Goal: Use online tool/utility: Utilize a website feature to perform a specific function

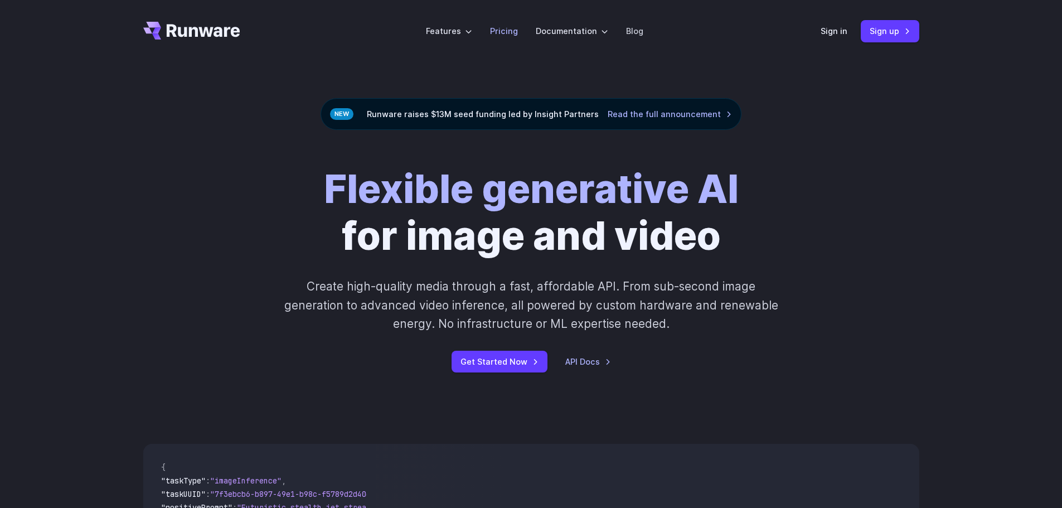
drag, startPoint x: 0, startPoint y: 0, endPoint x: 500, endPoint y: 35, distance: 500.8
click at [500, 35] on link "Pricing" at bounding box center [504, 31] width 28 height 13
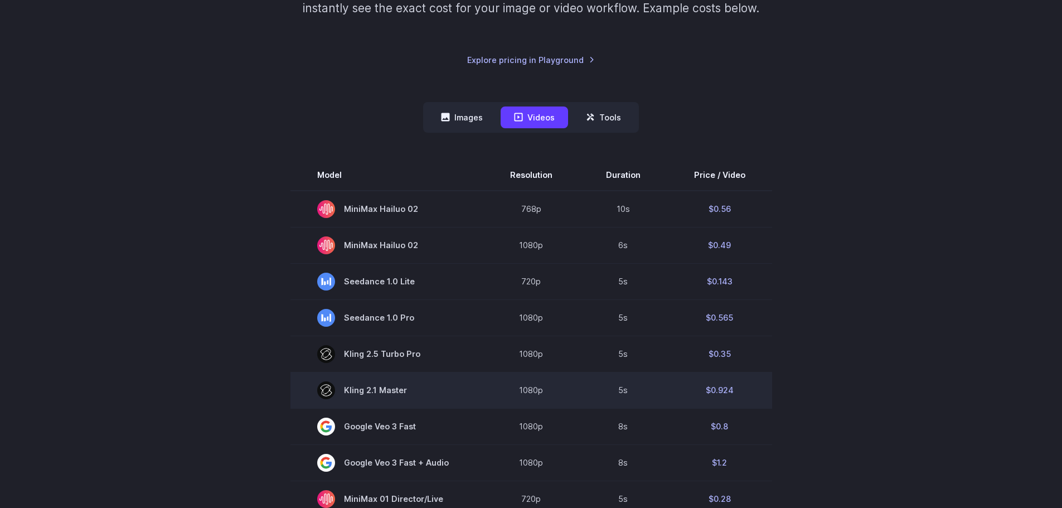
scroll to position [279, 0]
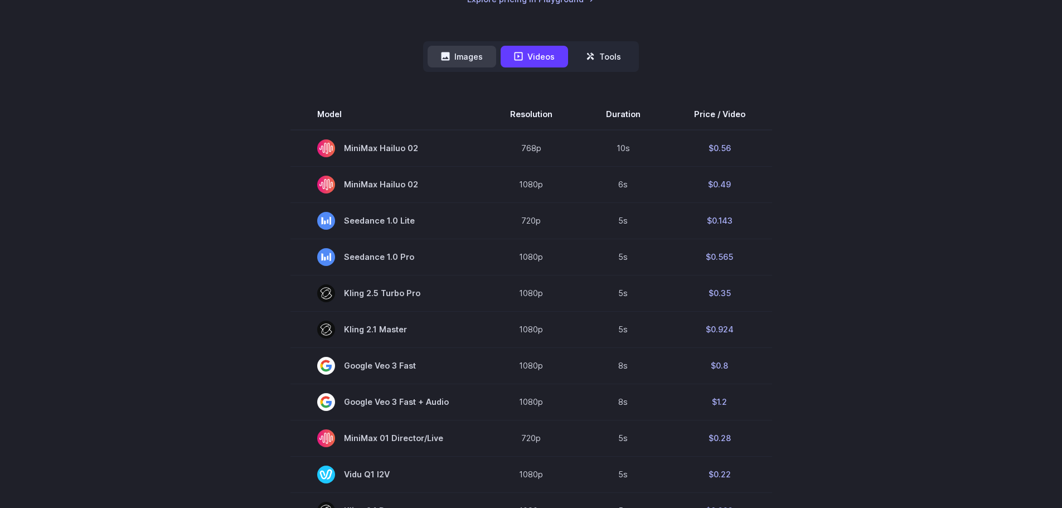
click at [465, 54] on button "Images" at bounding box center [462, 57] width 69 height 22
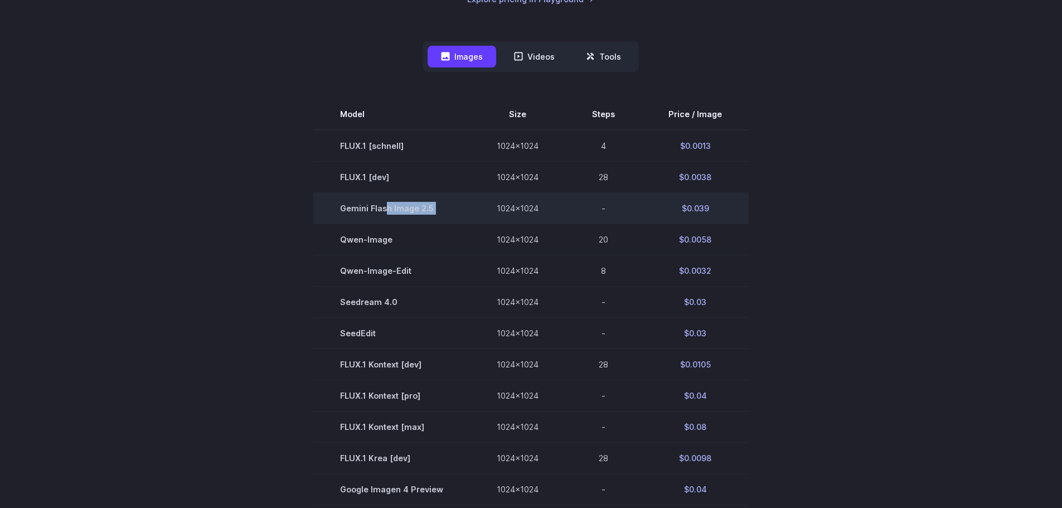
drag, startPoint x: 388, startPoint y: 207, endPoint x: 501, endPoint y: 214, distance: 114.0
click at [495, 211] on tr "Gemini Flash Image 2.5 1024x1024 - $0.039" at bounding box center [531, 207] width 436 height 31
drag, startPoint x: 710, startPoint y: 206, endPoint x: 642, endPoint y: 206, distance: 68.0
click at [642, 206] on td "$0.039" at bounding box center [695, 207] width 107 height 31
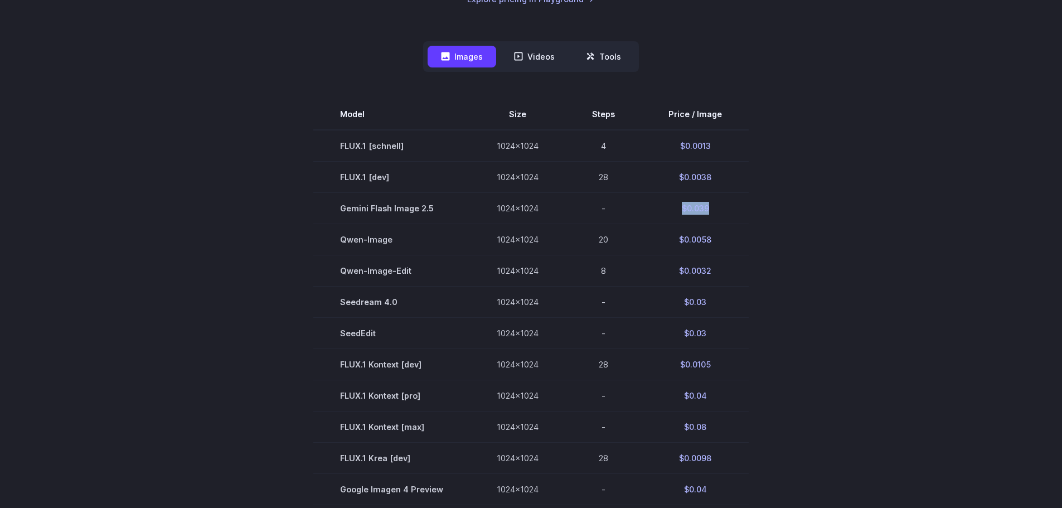
scroll to position [0, 0]
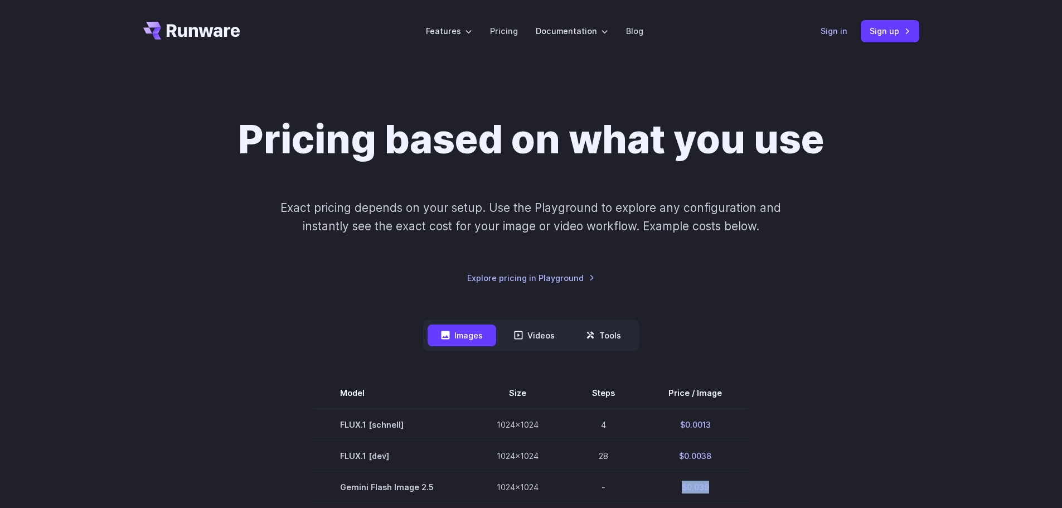
click at [834, 30] on link "Sign in" at bounding box center [834, 31] width 27 height 13
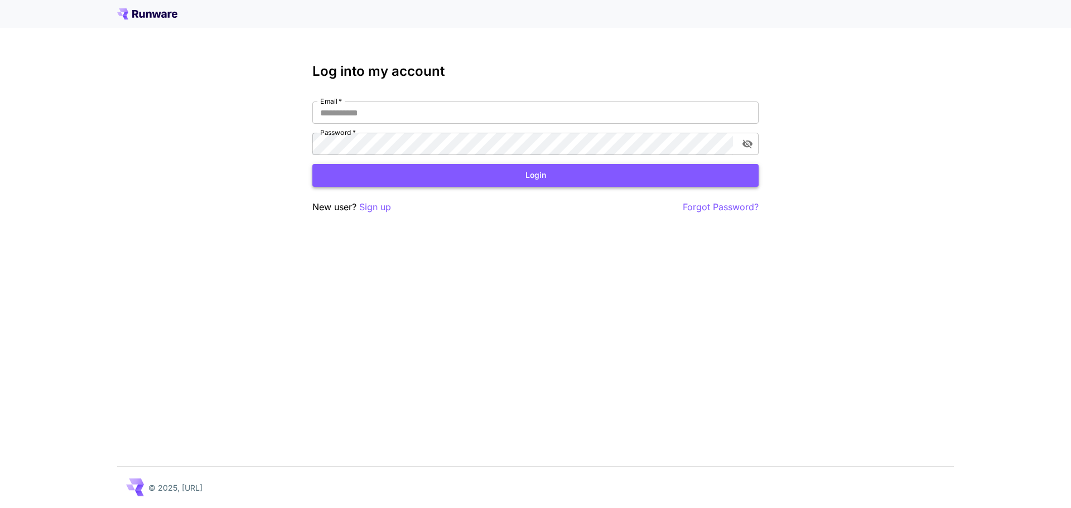
type input "**********"
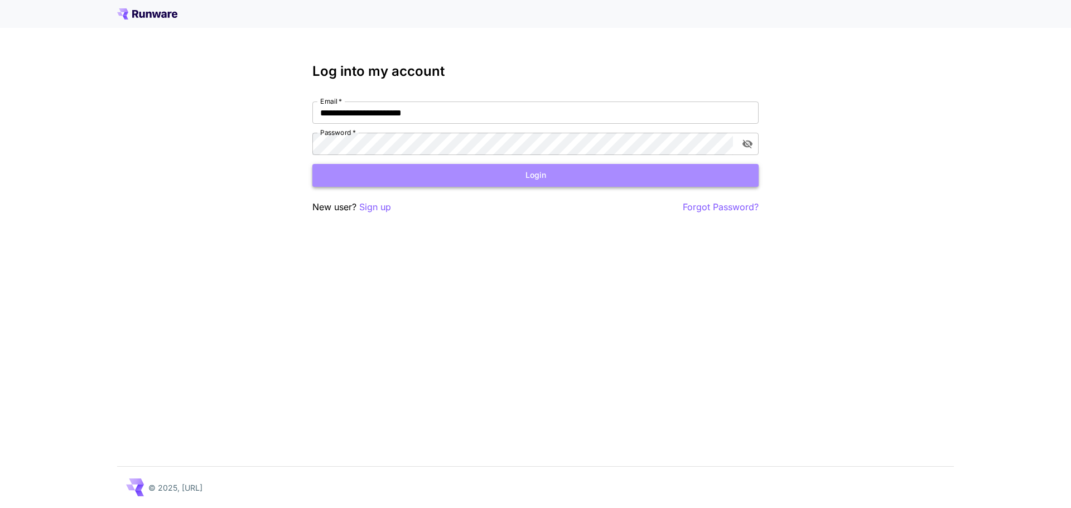
click at [366, 183] on button "Login" at bounding box center [535, 175] width 446 height 23
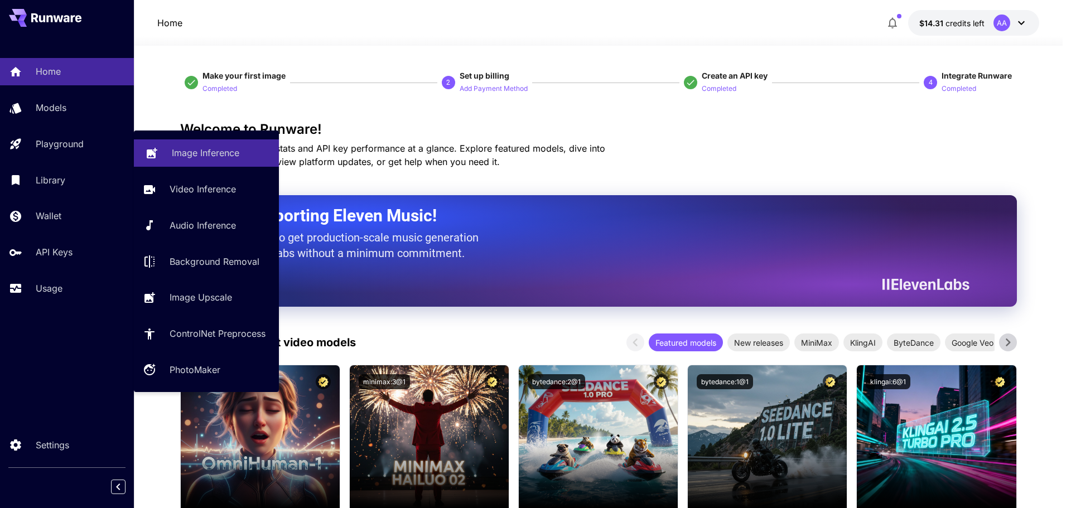
click at [177, 159] on p "Image Inference" at bounding box center [205, 152] width 67 height 13
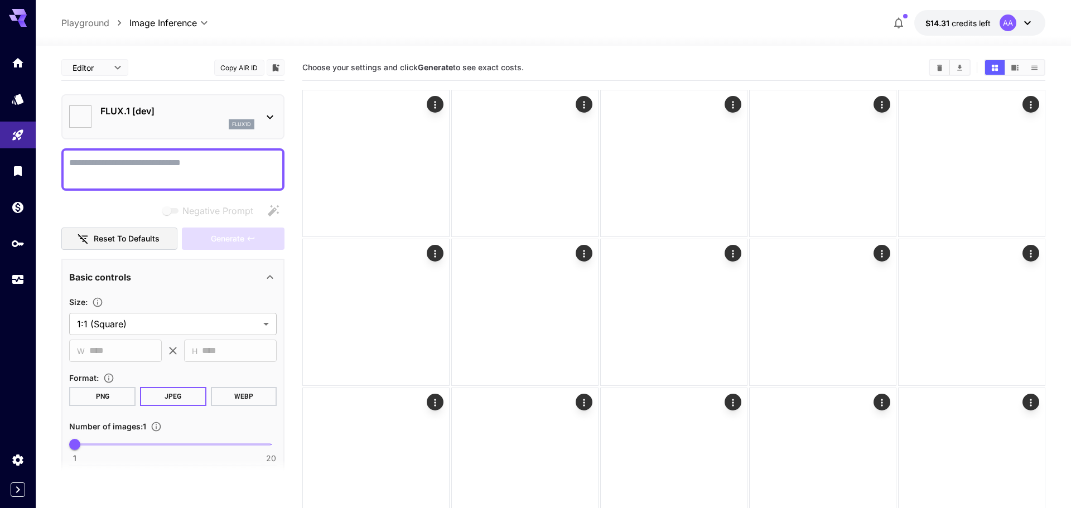
type input "**********"
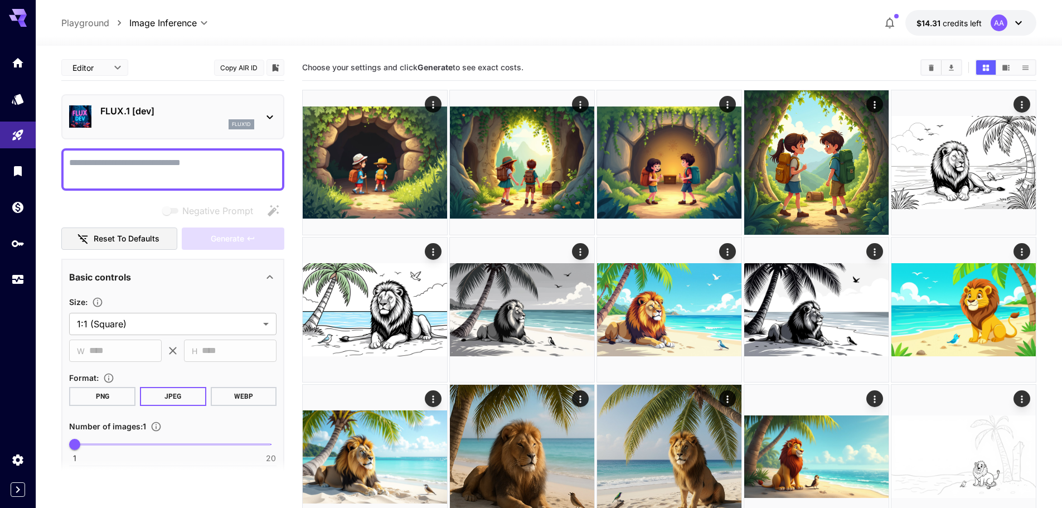
click at [148, 108] on p "FLUX.1 [dev]" at bounding box center [177, 110] width 154 height 13
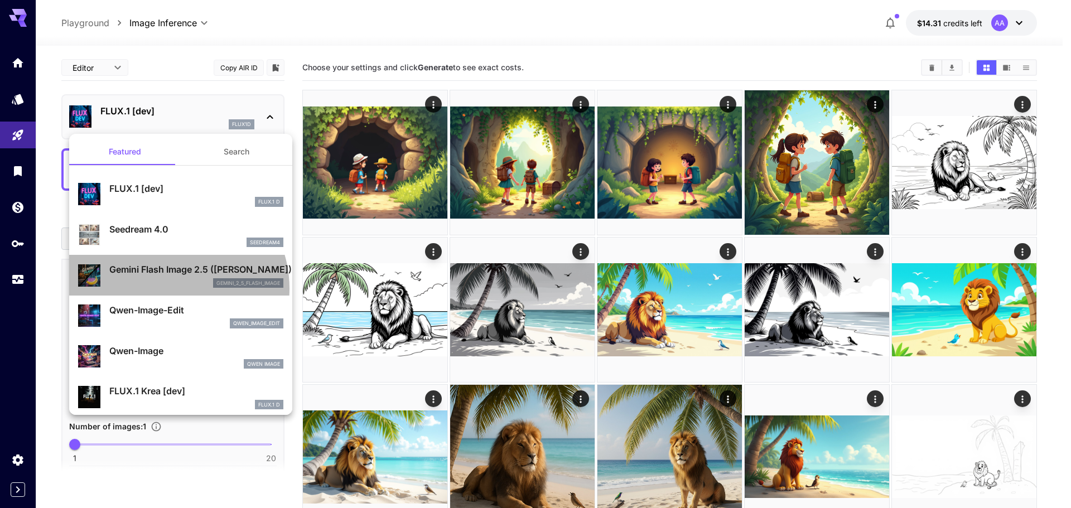
click at [168, 288] on div "Gemini Flash Image 2.5 (Nano Banana) gemini_2_5_flash_image" at bounding box center [180, 275] width 205 height 34
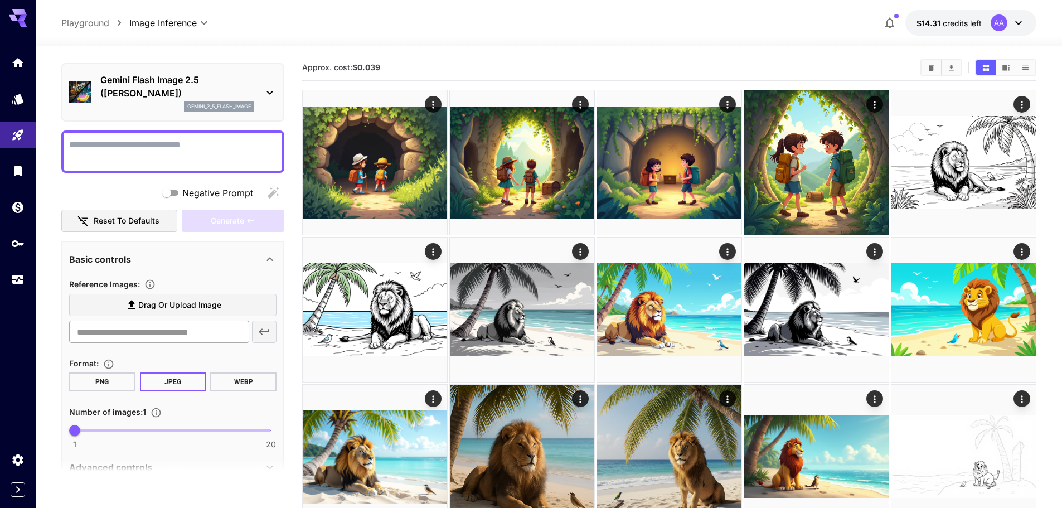
scroll to position [88, 0]
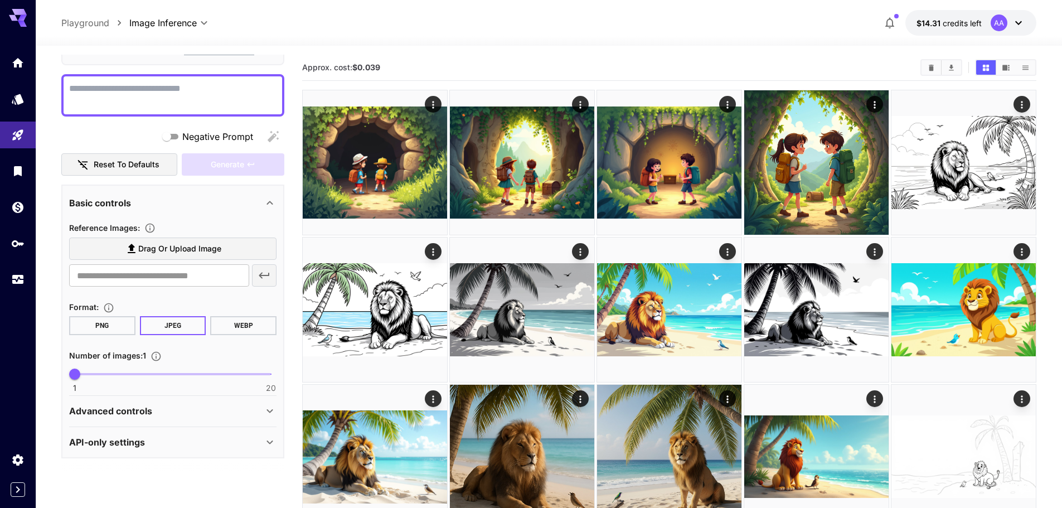
click at [147, 256] on label "Drag or upload image" at bounding box center [172, 249] width 207 height 23
click at [0, 0] on input "Drag or upload image" at bounding box center [0, 0] width 0 height 0
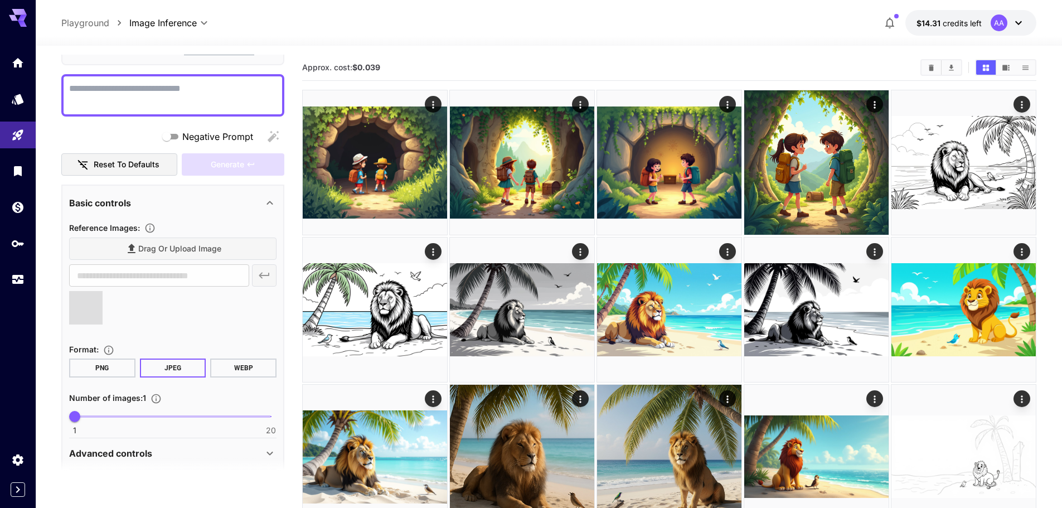
type input "**********"
click at [143, 104] on textarea "Negative Prompt" at bounding box center [172, 95] width 207 height 27
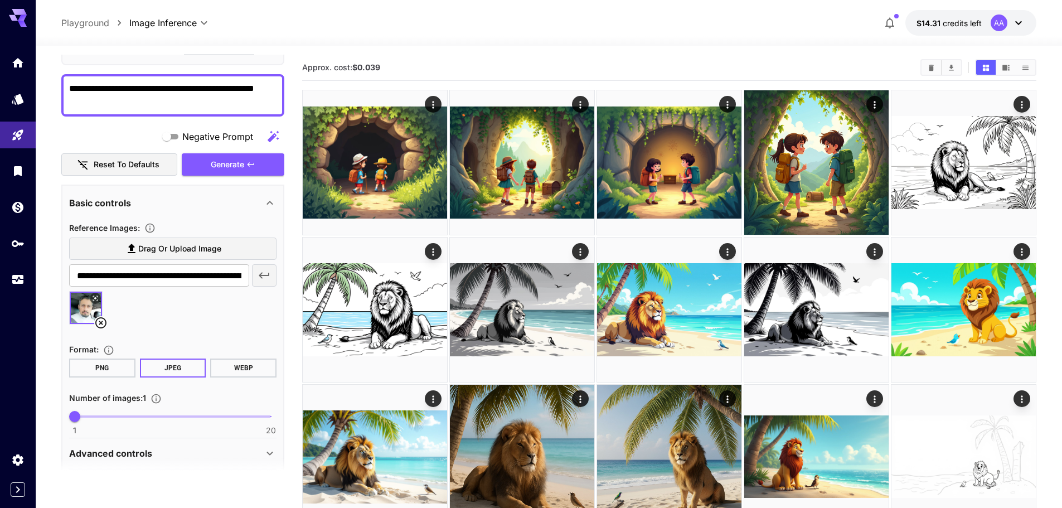
click at [219, 90] on textarea "**********" at bounding box center [172, 95] width 207 height 27
click at [229, 169] on span "Generate" at bounding box center [227, 165] width 33 height 14
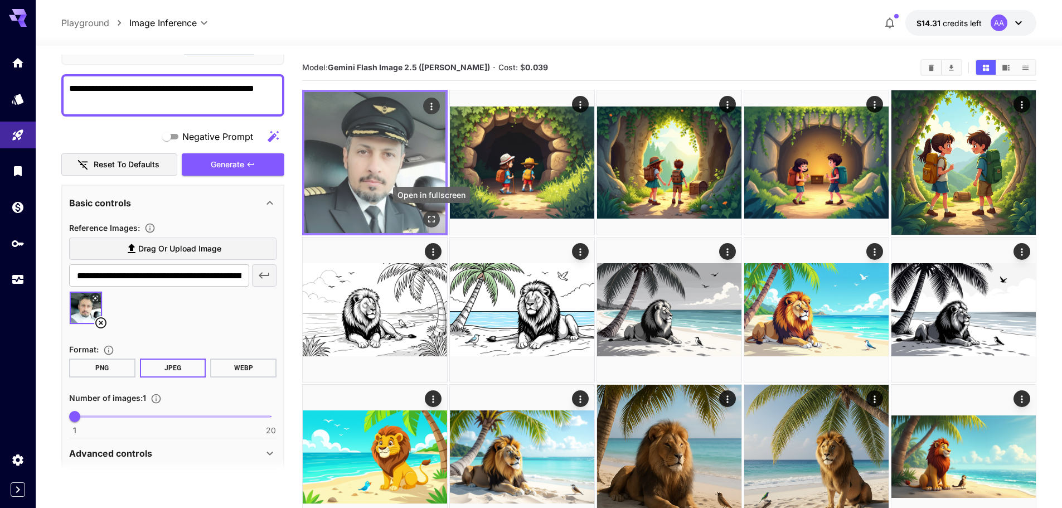
click at [428, 216] on icon "Open in fullscreen" at bounding box center [431, 219] width 7 height 7
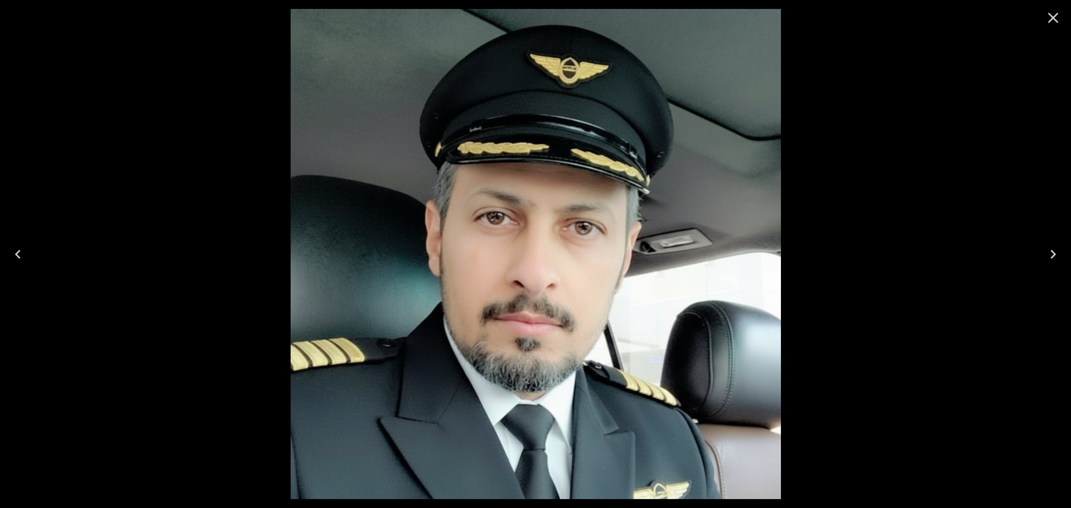
click at [1056, 17] on icon "Close" at bounding box center [1053, 18] width 18 height 18
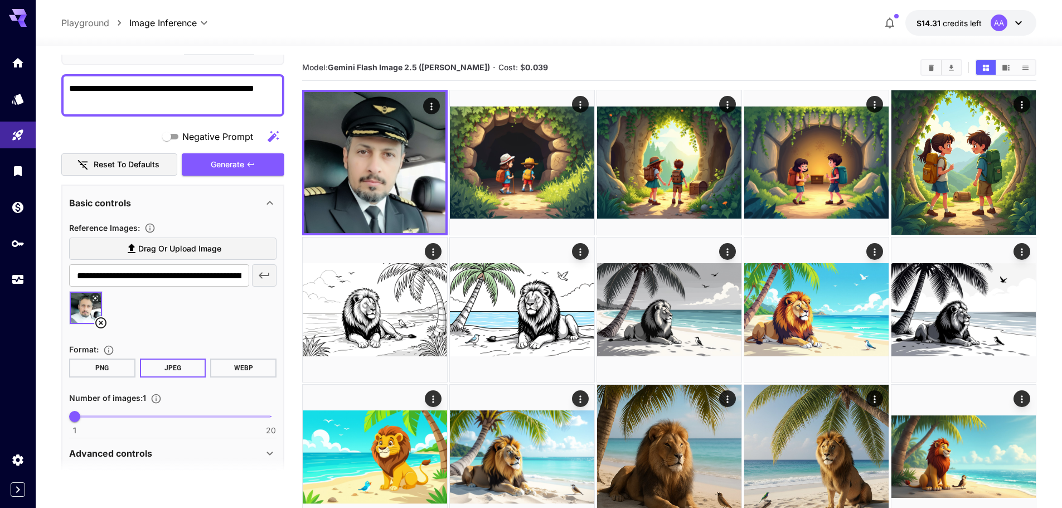
click at [142, 89] on textarea "**********" at bounding box center [172, 95] width 207 height 27
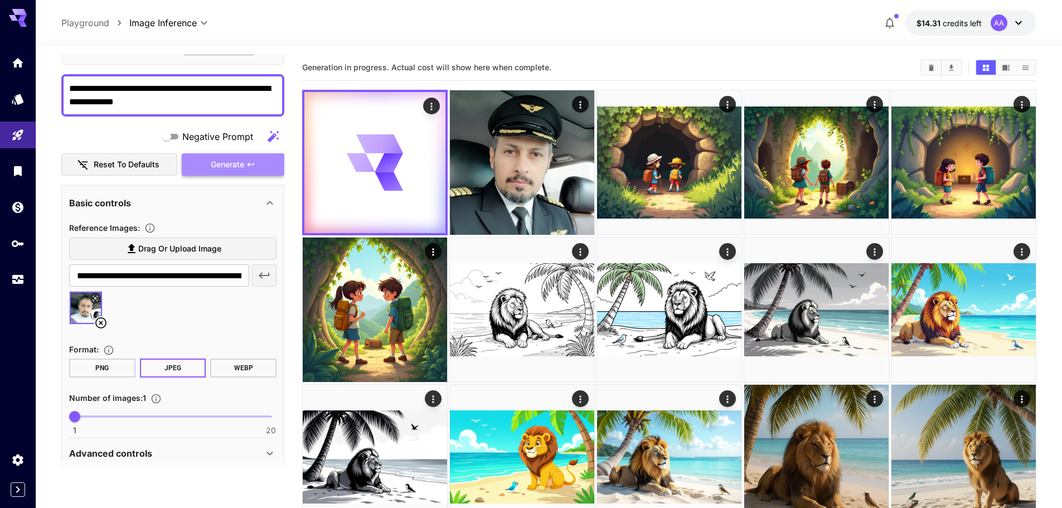
click at [236, 168] on span "Generate" at bounding box center [227, 165] width 33 height 14
drag, startPoint x: 132, startPoint y: 84, endPoint x: 222, endPoint y: 90, distance: 90.0
click at [222, 90] on textarea "**********" at bounding box center [172, 95] width 207 height 27
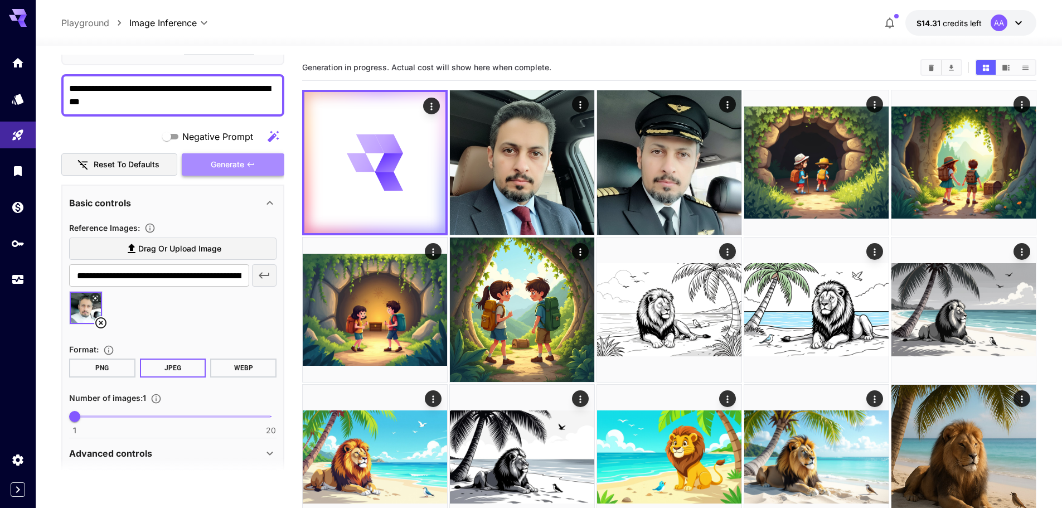
click at [250, 163] on icon "button" at bounding box center [251, 164] width 7 height 4
drag, startPoint x: 134, startPoint y: 91, endPoint x: 186, endPoint y: 86, distance: 51.5
click at [186, 86] on textarea "**********" at bounding box center [172, 95] width 207 height 27
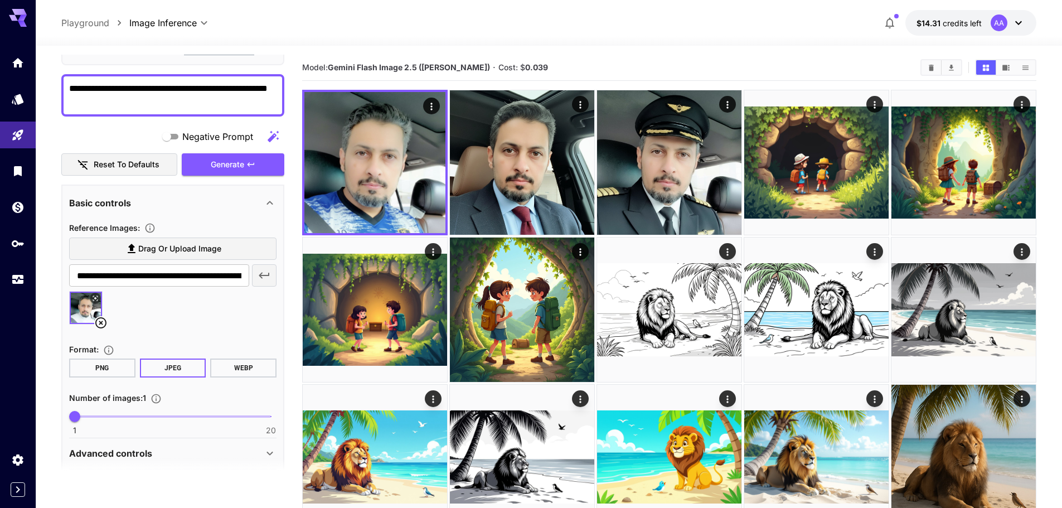
click at [156, 91] on textarea "**********" at bounding box center [172, 95] width 207 height 27
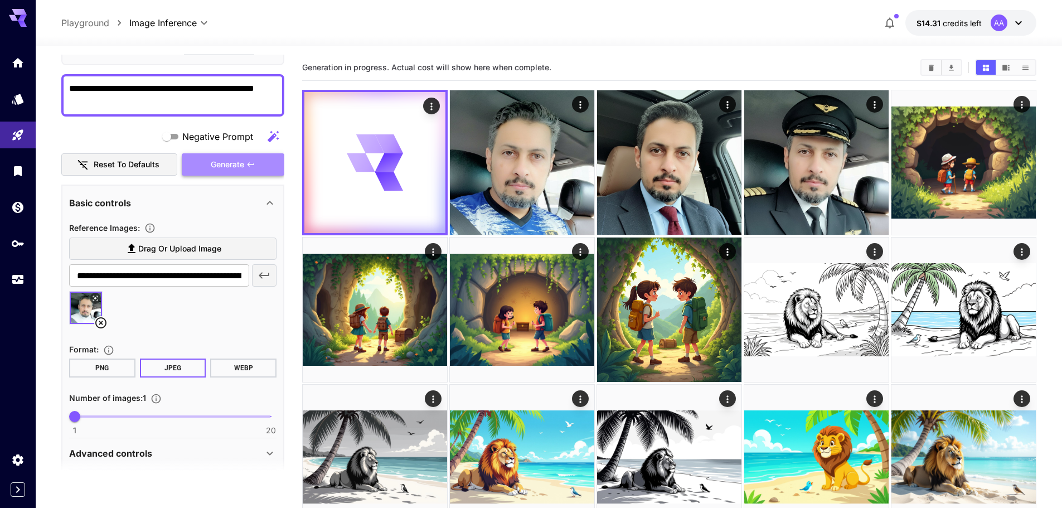
click at [216, 163] on span "Generate" at bounding box center [227, 165] width 33 height 14
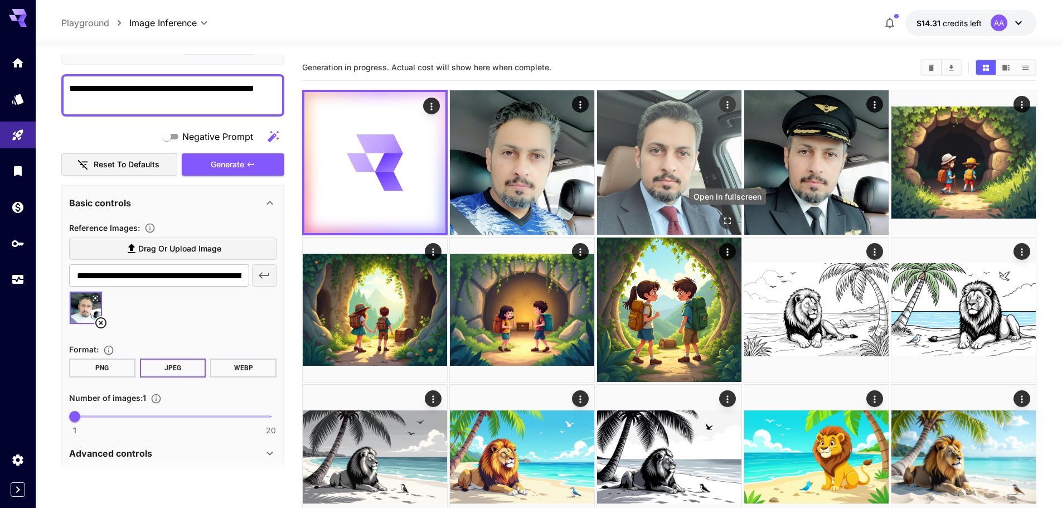
click at [729, 224] on icon "Open in fullscreen" at bounding box center [727, 220] width 7 height 7
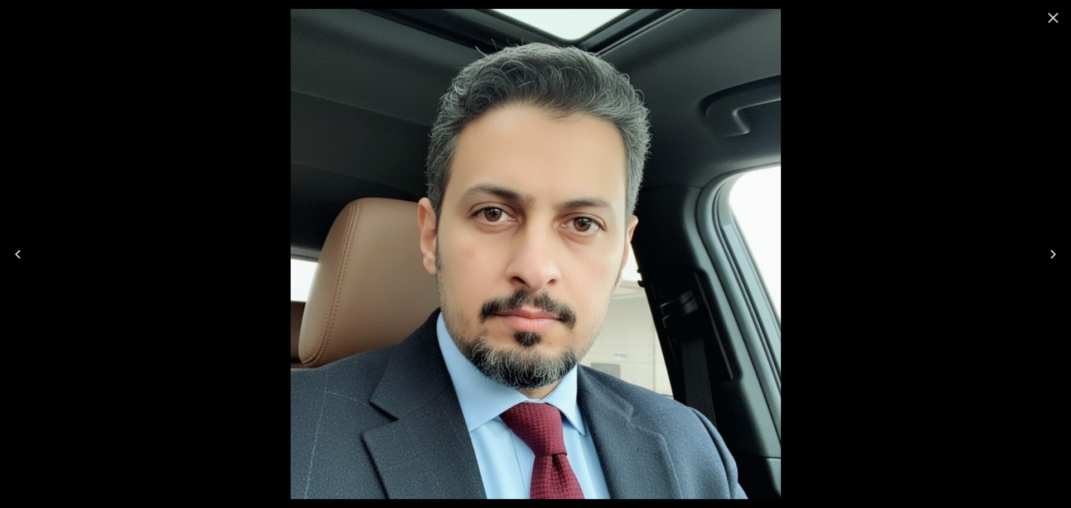
click at [19, 260] on icon "Previous" at bounding box center [18, 254] width 18 height 18
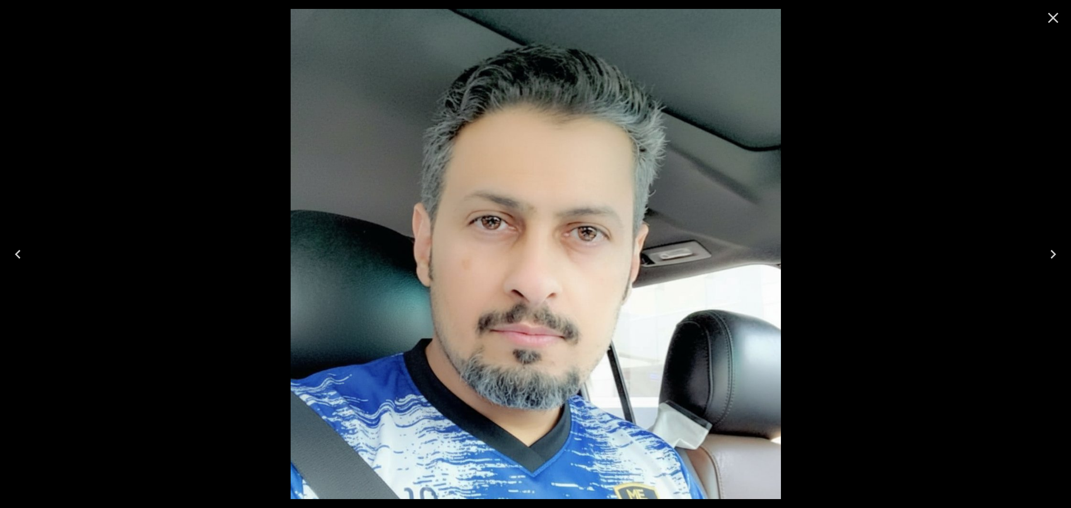
click at [1048, 258] on icon "Next" at bounding box center [1053, 254] width 18 height 18
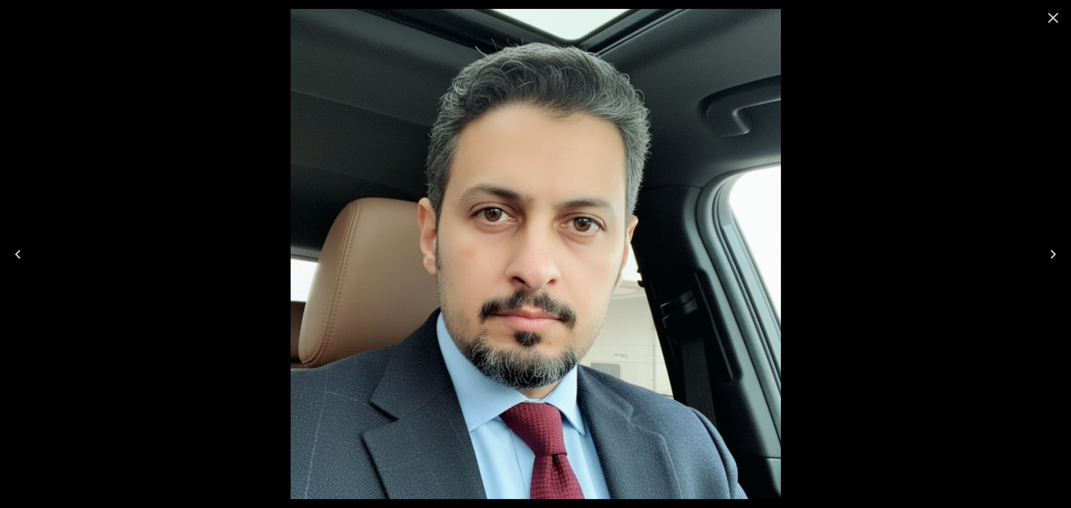
click at [1048, 258] on icon "Next" at bounding box center [1053, 254] width 18 height 18
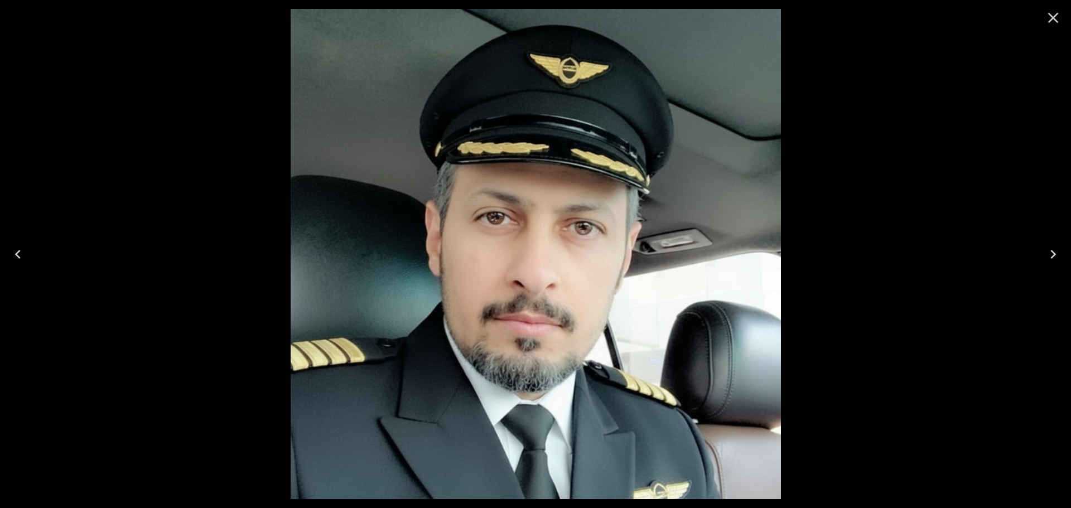
click at [17, 259] on icon "Previous" at bounding box center [18, 254] width 18 height 18
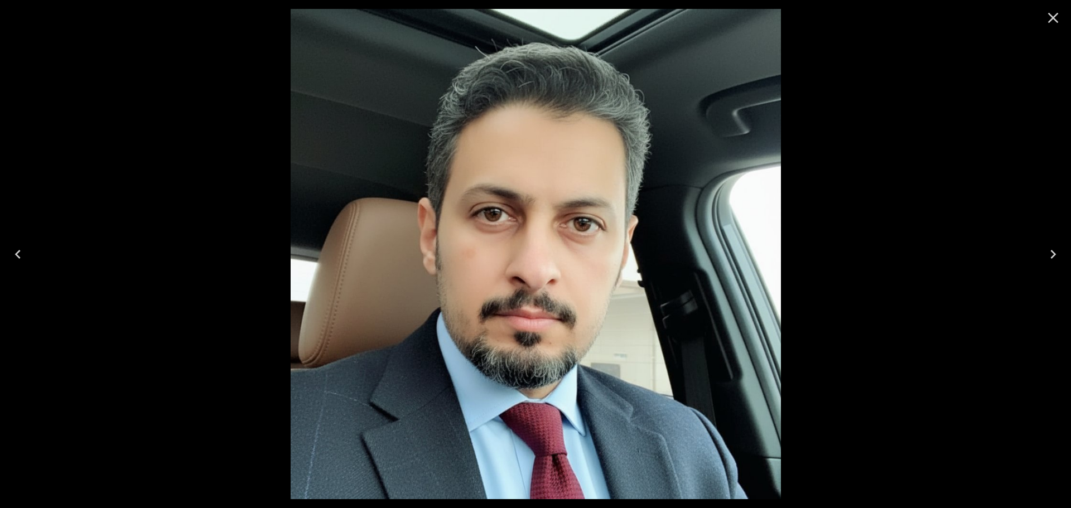
click at [17, 259] on icon "Previous" at bounding box center [18, 254] width 18 height 18
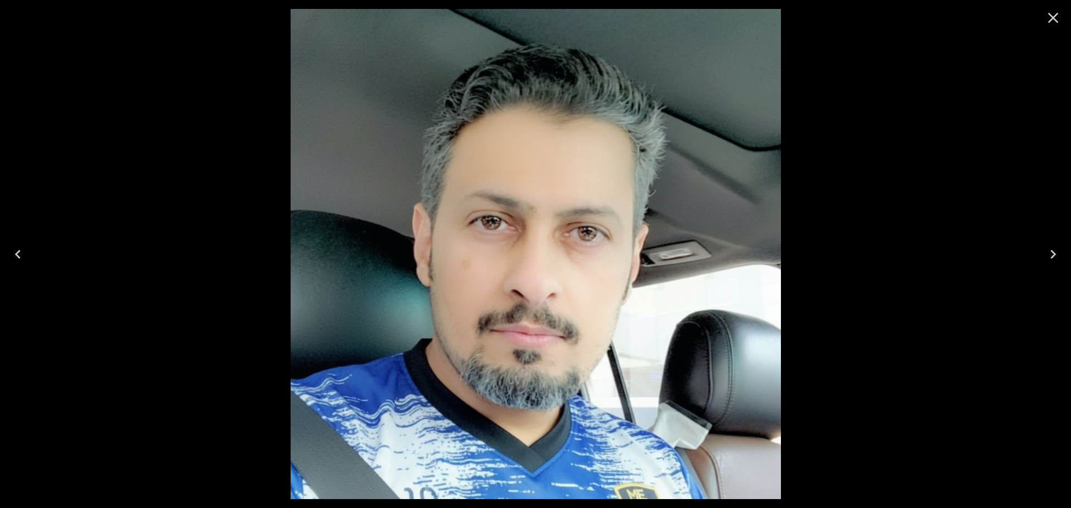
click at [17, 258] on icon "Previous" at bounding box center [18, 254] width 18 height 18
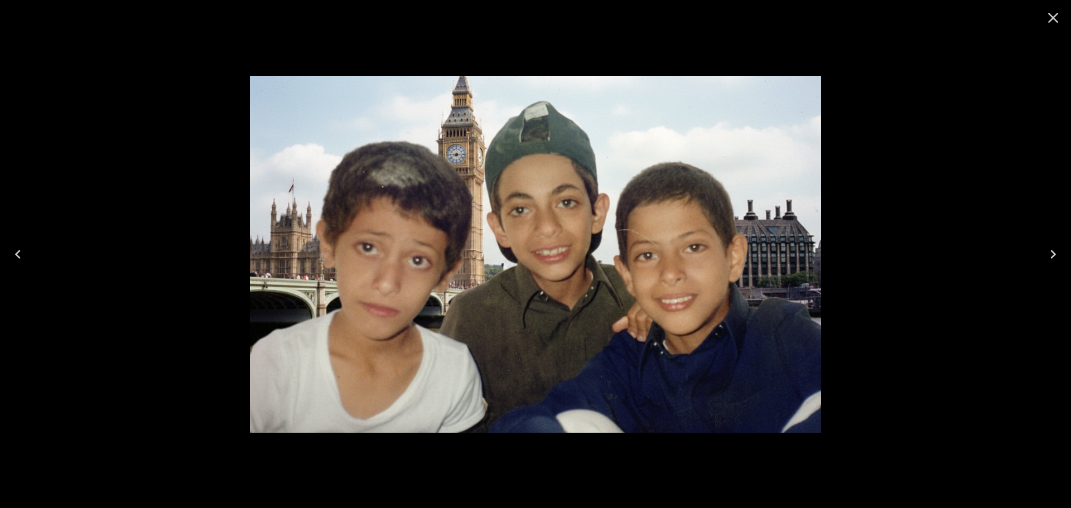
click at [1055, 25] on icon "Close" at bounding box center [1053, 18] width 18 height 18
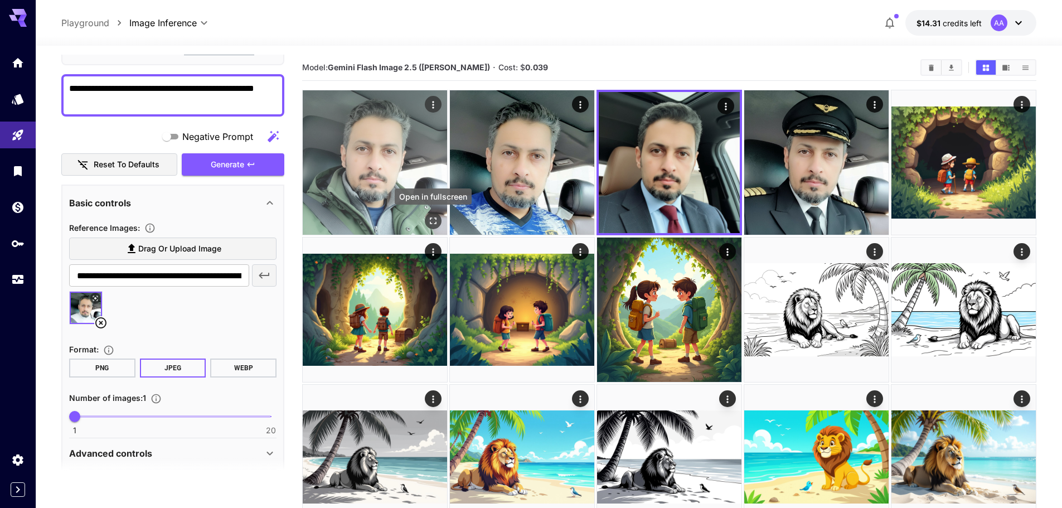
click at [430, 219] on icon "Open in fullscreen" at bounding box center [433, 220] width 7 height 7
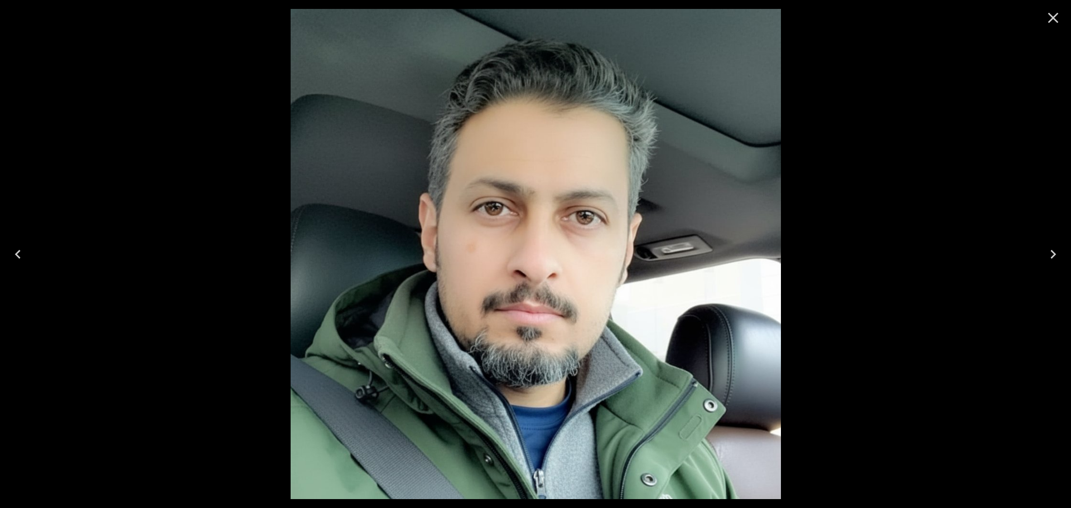
click at [1054, 20] on icon "Close" at bounding box center [1053, 18] width 18 height 18
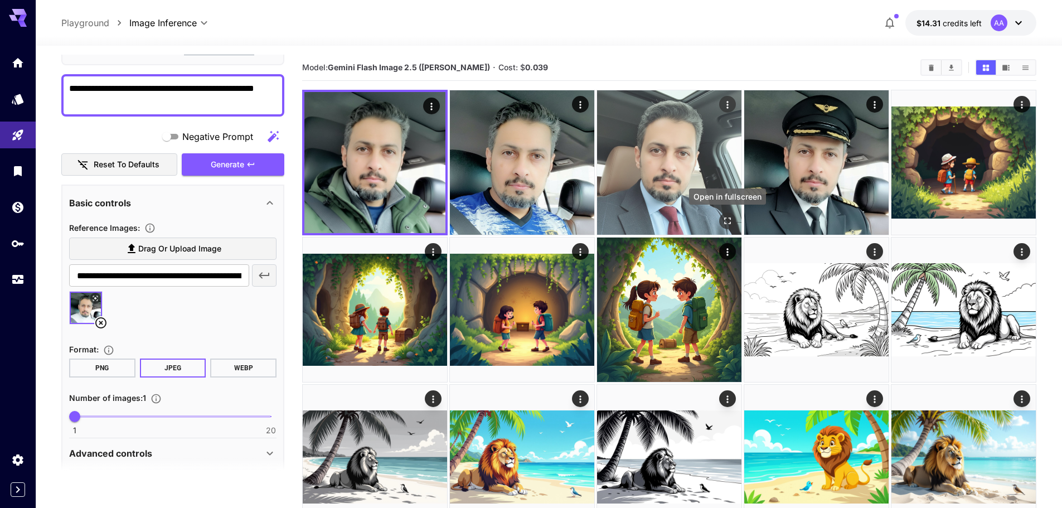
click at [733, 224] on icon "Open in fullscreen" at bounding box center [727, 220] width 11 height 11
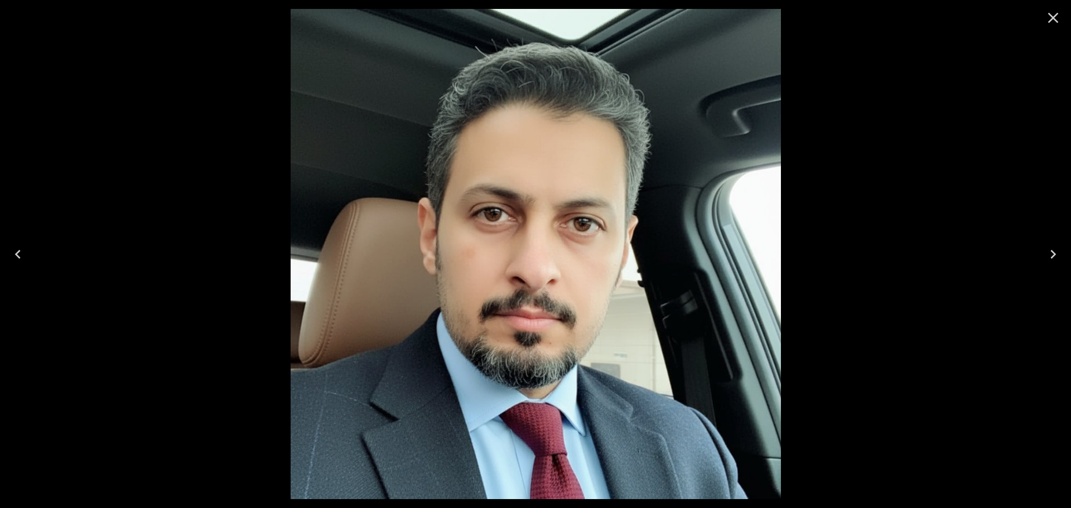
click at [1055, 22] on icon "Close" at bounding box center [1053, 18] width 18 height 18
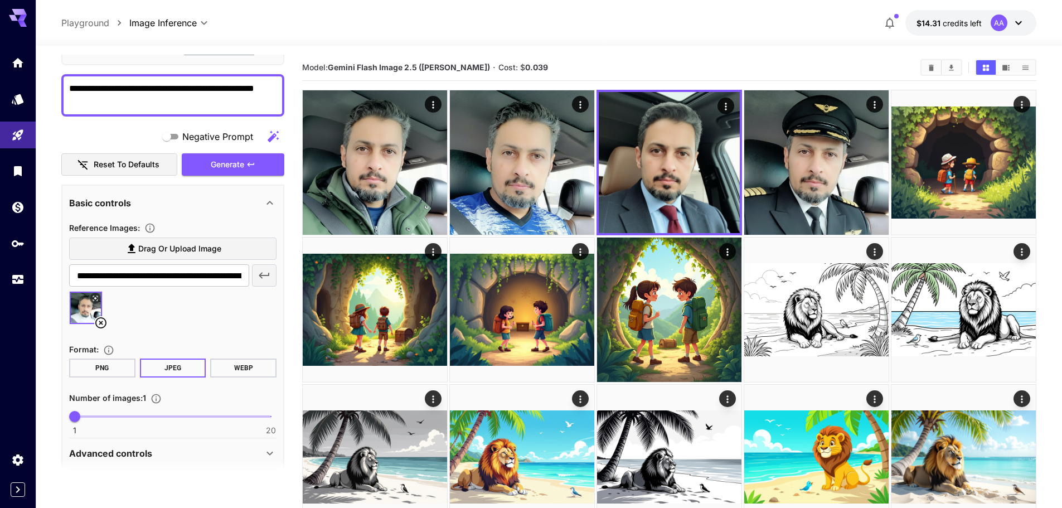
click at [142, 91] on textarea "**********" at bounding box center [172, 95] width 207 height 27
click at [243, 170] on span "Generate" at bounding box center [227, 165] width 33 height 14
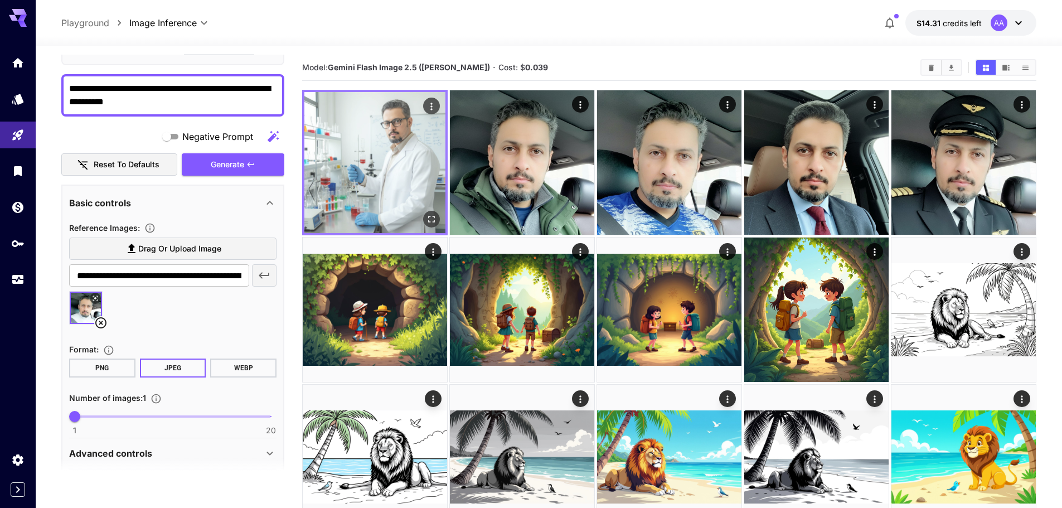
click at [442, 220] on img at bounding box center [374, 162] width 141 height 141
click at [428, 220] on icon "Open in fullscreen" at bounding box center [431, 219] width 11 height 11
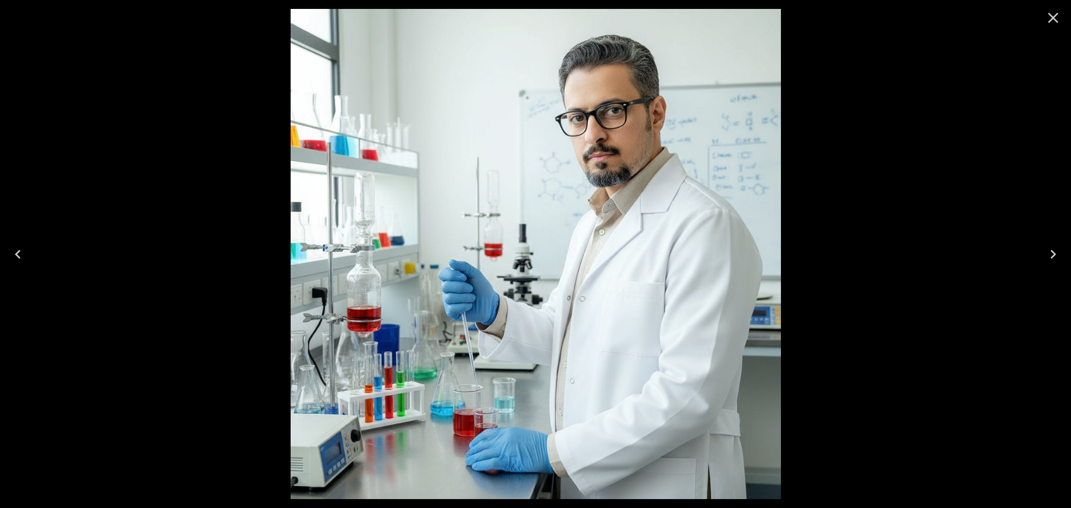
click at [1056, 18] on icon "Close" at bounding box center [1053, 18] width 18 height 18
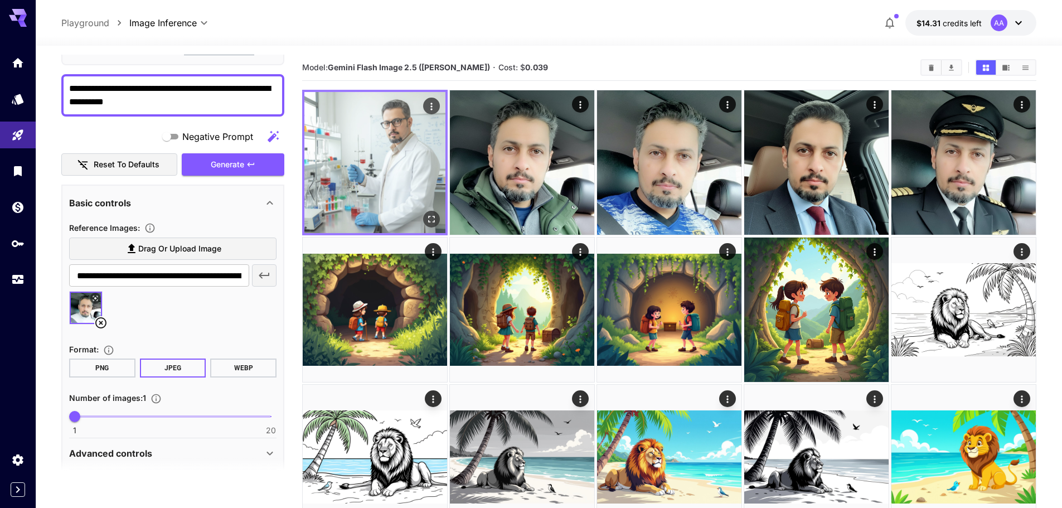
click at [434, 217] on icon "Open in fullscreen" at bounding box center [431, 219] width 7 height 7
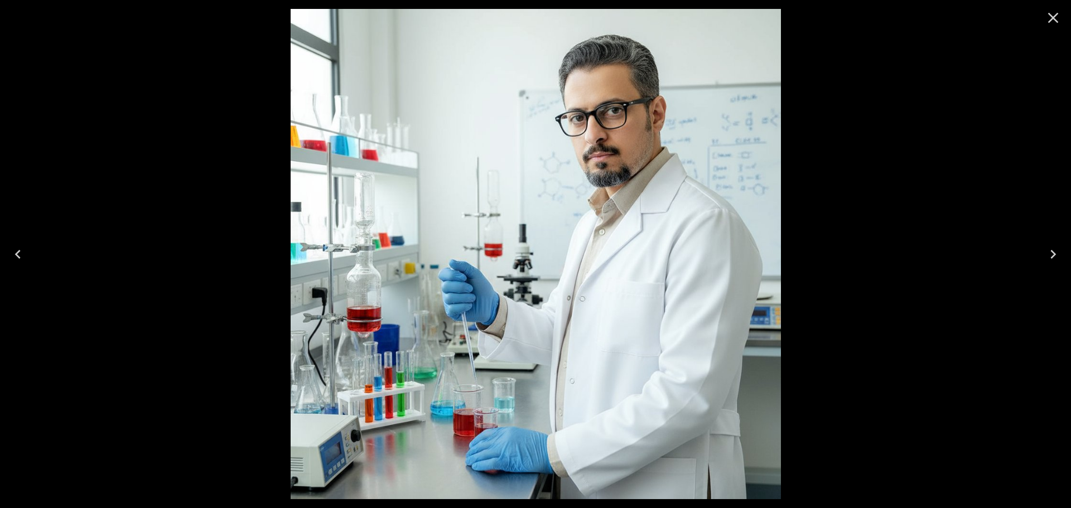
click at [1049, 17] on icon "Close" at bounding box center [1053, 18] width 18 height 18
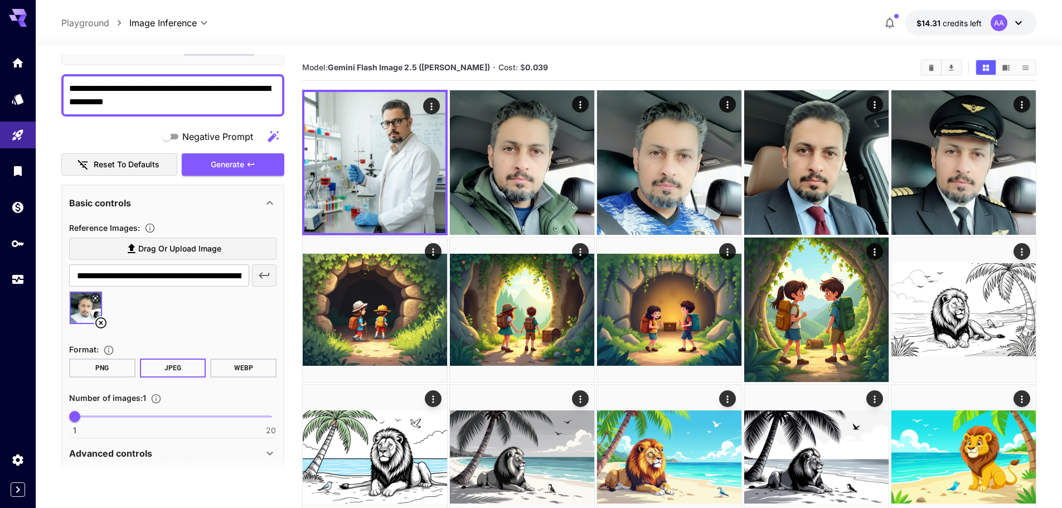
drag, startPoint x: 134, startPoint y: 87, endPoint x: 204, endPoint y: 84, distance: 70.3
click at [204, 84] on textarea "**********" at bounding box center [172, 95] width 207 height 27
type textarea "**********"
click at [251, 165] on icon "button" at bounding box center [250, 164] width 9 height 9
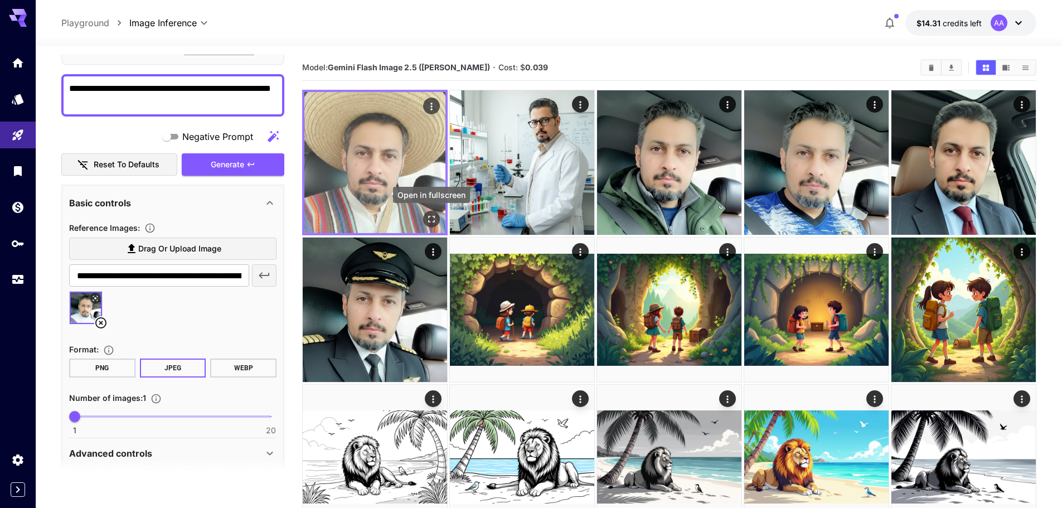
click at [434, 221] on icon "Open in fullscreen" at bounding box center [431, 219] width 7 height 7
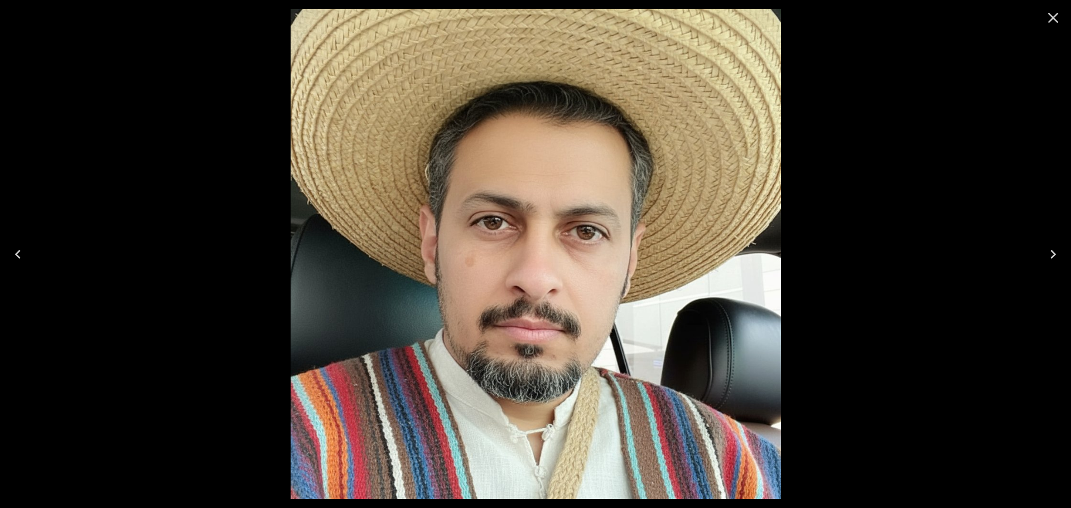
click at [1051, 14] on icon "Close" at bounding box center [1053, 18] width 18 height 18
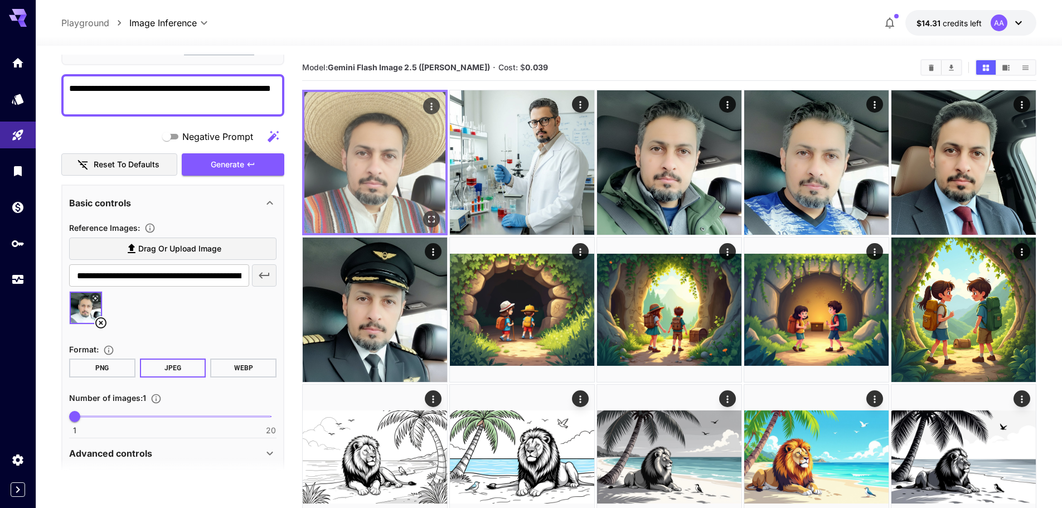
click at [437, 99] on button "Actions" at bounding box center [431, 106] width 17 height 17
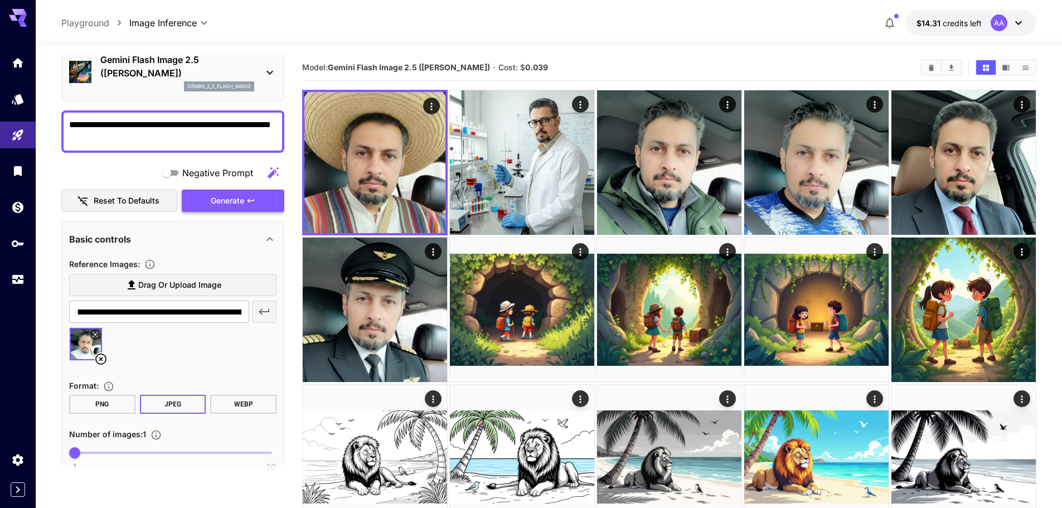
scroll to position [0, 0]
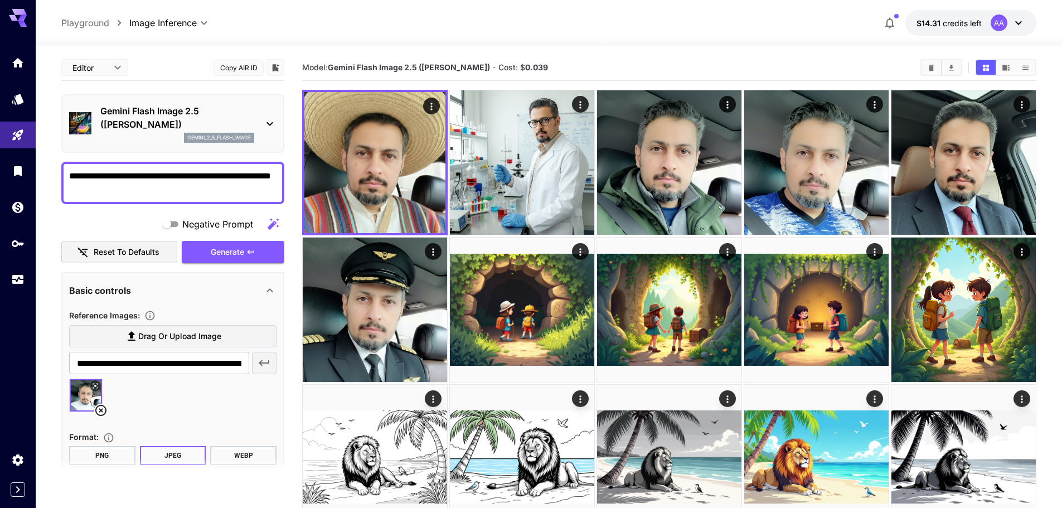
click at [222, 119] on p "Gemini Flash Image 2.5 ([PERSON_NAME])" at bounding box center [177, 117] width 154 height 27
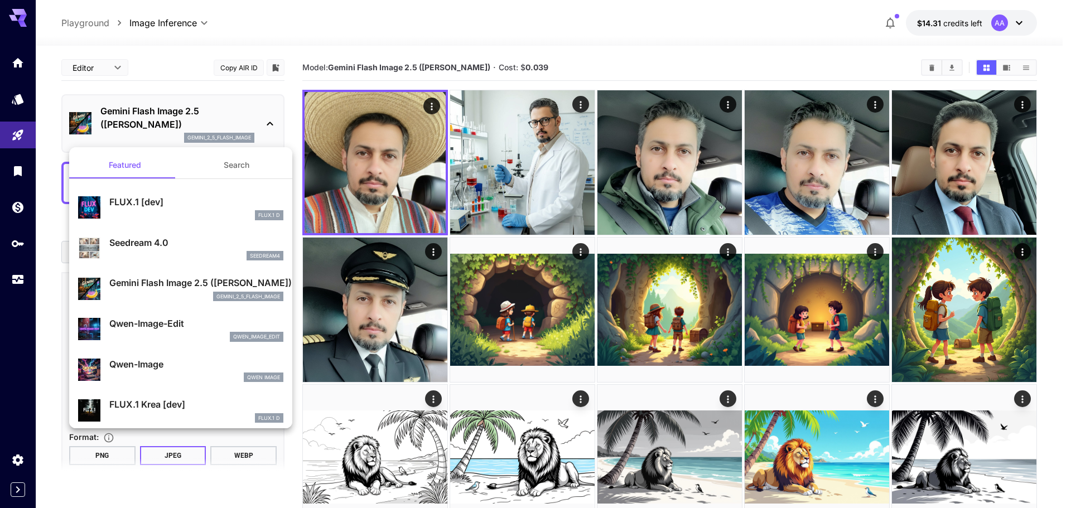
click at [35, 132] on div at bounding box center [535, 254] width 1071 height 508
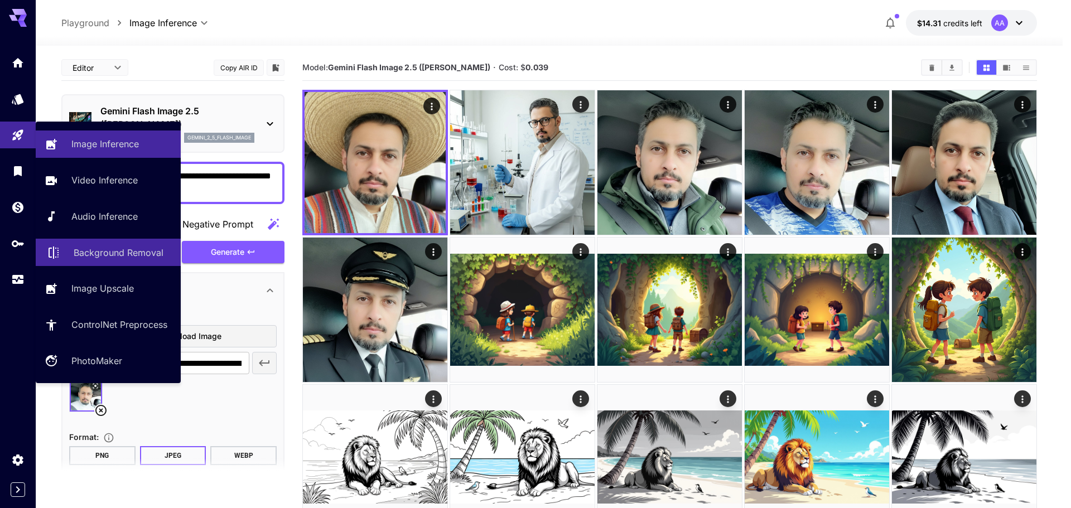
click at [129, 251] on p "Background Removal" at bounding box center [119, 252] width 90 height 13
type input "**********"
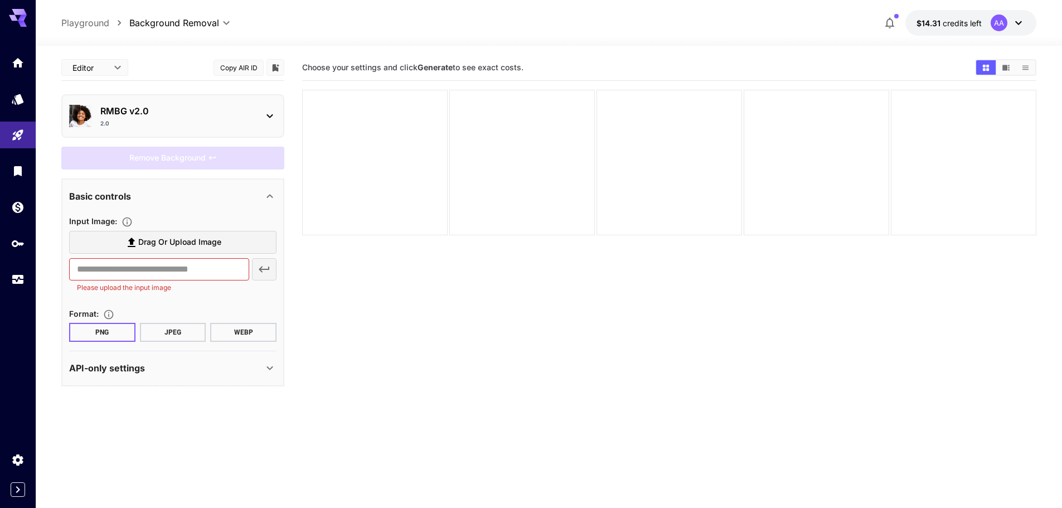
click at [157, 244] on span "Drag or upload image" at bounding box center [179, 242] width 83 height 14
click at [0, 0] on input "Drag or upload image" at bounding box center [0, 0] width 0 height 0
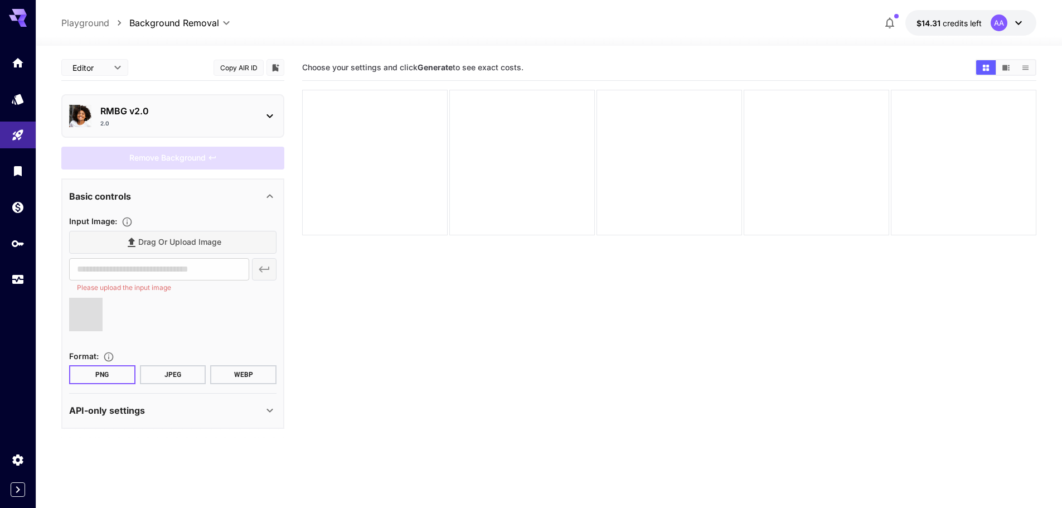
type input "**********"
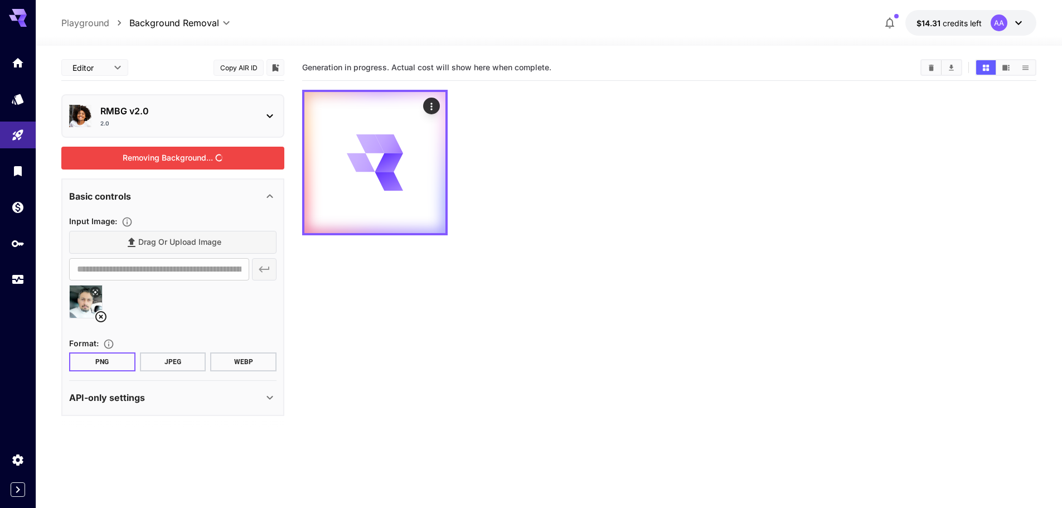
click at [193, 161] on div "Removing Background..." at bounding box center [172, 158] width 223 height 23
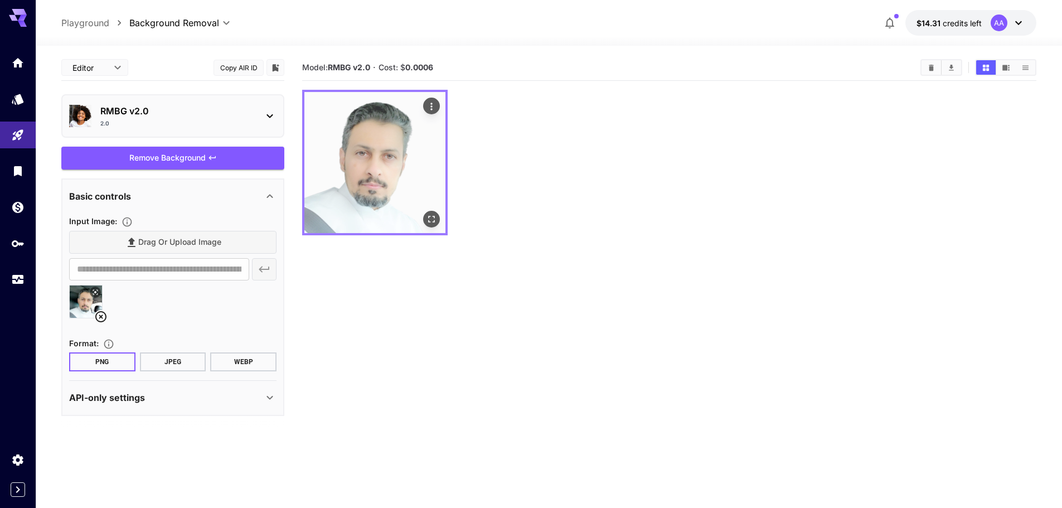
click at [375, 171] on img at bounding box center [374, 162] width 141 height 141
click at [429, 221] on icon "Open in fullscreen" at bounding box center [431, 219] width 7 height 7
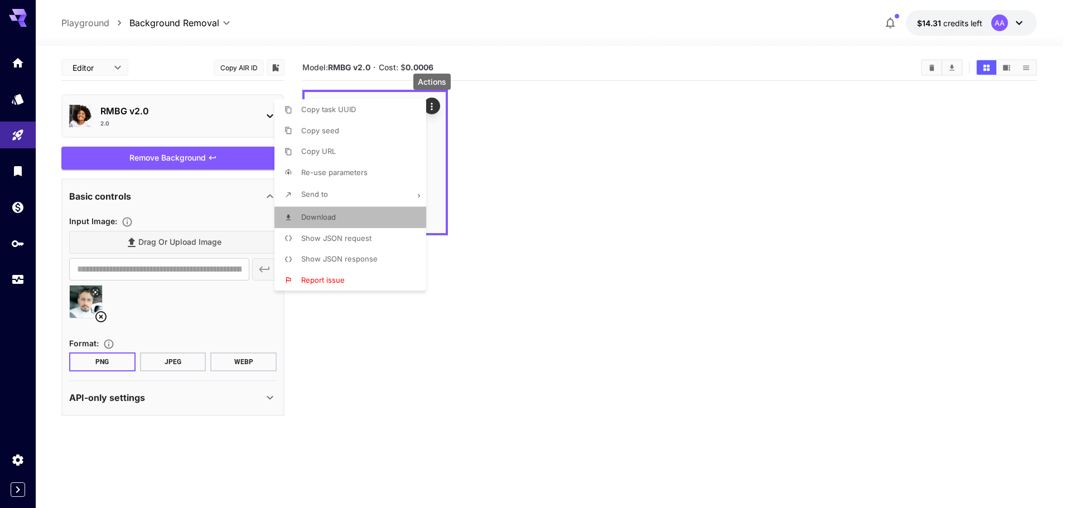
click at [340, 221] on li "Download" at bounding box center [353, 217] width 158 height 21
click at [16, 136] on div at bounding box center [535, 254] width 1071 height 508
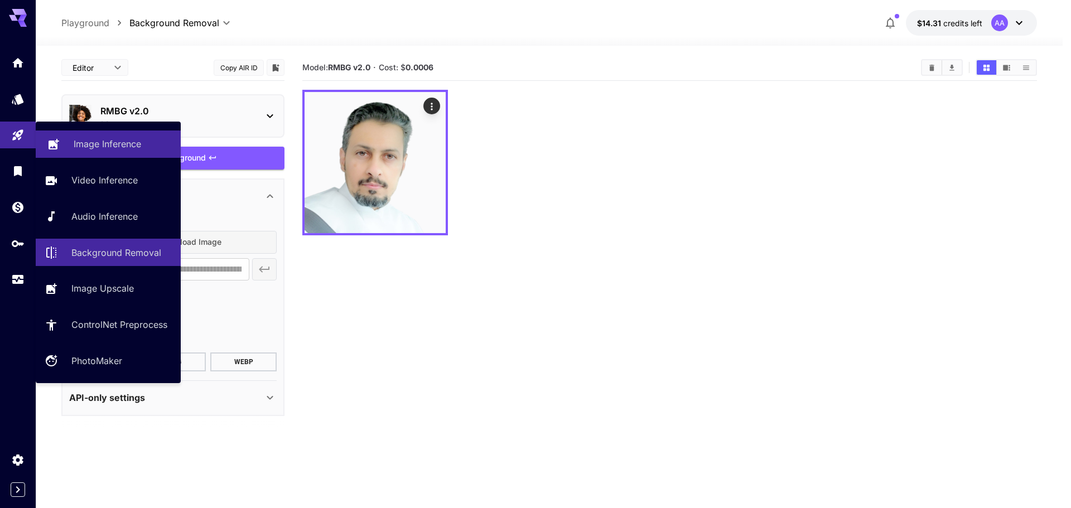
click at [120, 142] on p "Image Inference" at bounding box center [107, 143] width 67 height 13
type input "**********"
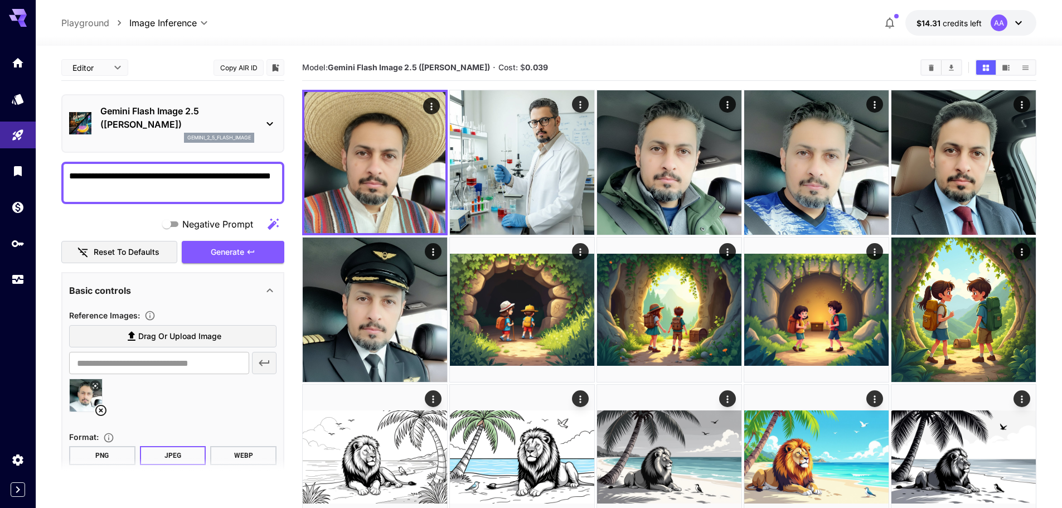
click at [101, 411] on icon at bounding box center [100, 410] width 11 height 11
click at [161, 334] on span "Drag or upload image" at bounding box center [179, 337] width 83 height 14
click at [0, 0] on input "Drag or upload image" at bounding box center [0, 0] width 0 height 0
type input "**********"
click at [246, 253] on button "Generate" at bounding box center [233, 252] width 103 height 23
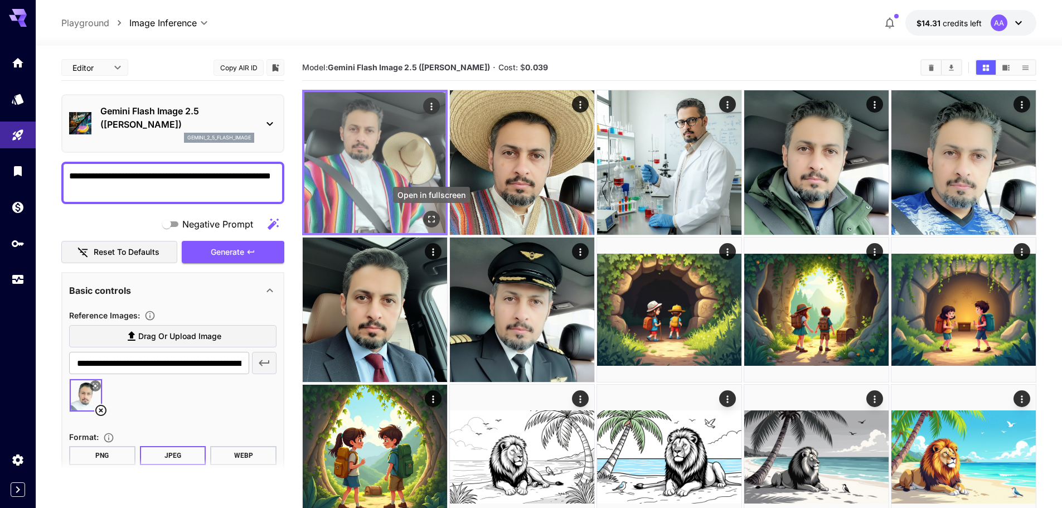
click at [436, 218] on icon "Open in fullscreen" at bounding box center [431, 219] width 11 height 11
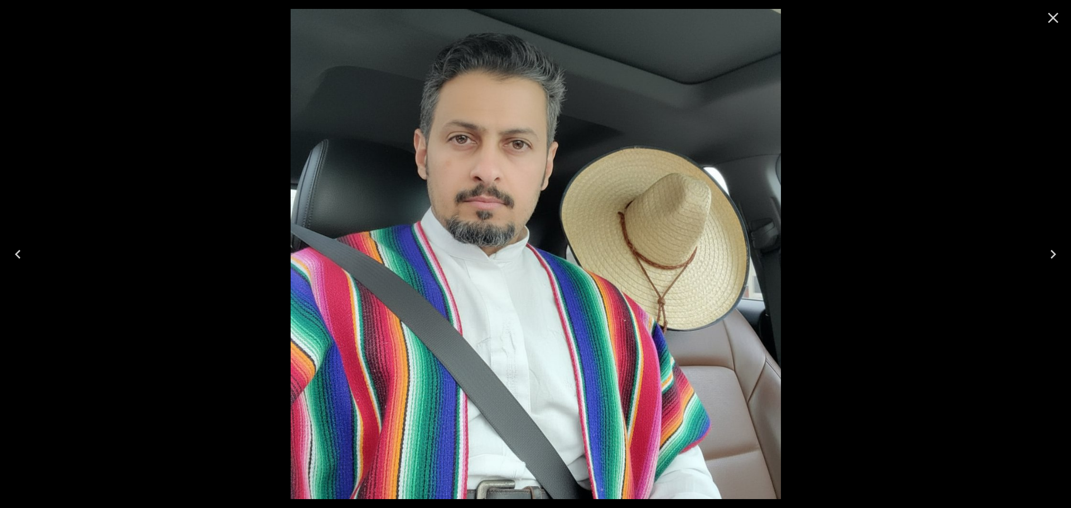
click at [1051, 14] on icon "Close" at bounding box center [1053, 18] width 18 height 18
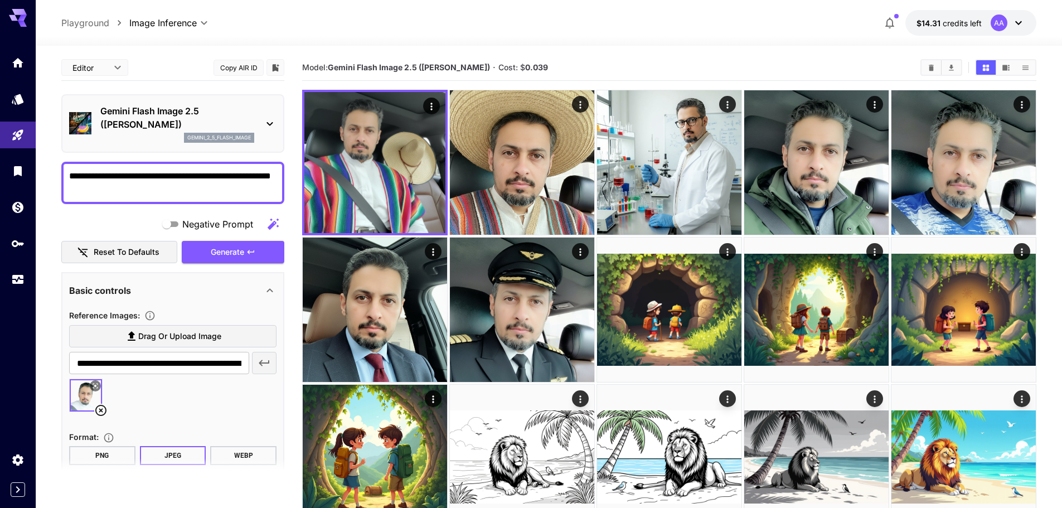
click at [94, 386] on icon at bounding box center [95, 386] width 7 height 7
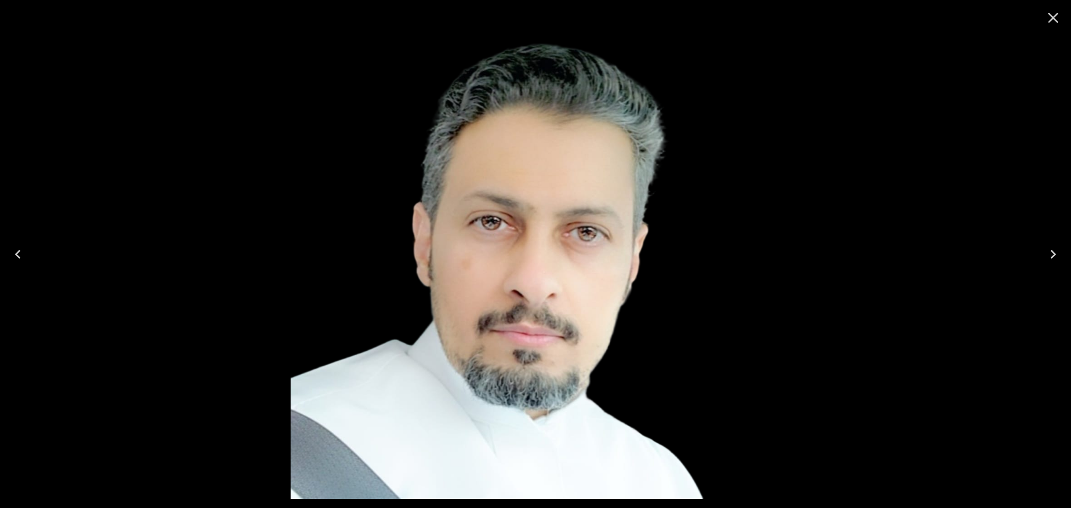
drag, startPoint x: 1061, startPoint y: 17, endPoint x: 1051, endPoint y: 18, distance: 10.2
click at [1052, 18] on icon "Close" at bounding box center [1053, 18] width 18 height 18
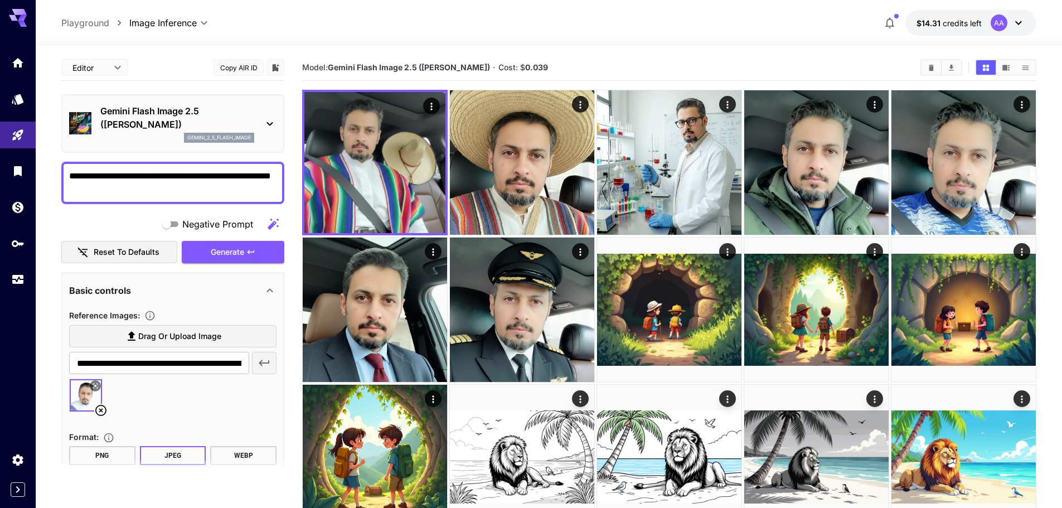
drag, startPoint x: 117, startPoint y: 175, endPoint x: 195, endPoint y: 239, distance: 100.6
click at [177, 180] on textarea "**********" at bounding box center [172, 183] width 207 height 27
click at [252, 249] on icon "button" at bounding box center [250, 252] width 9 height 9
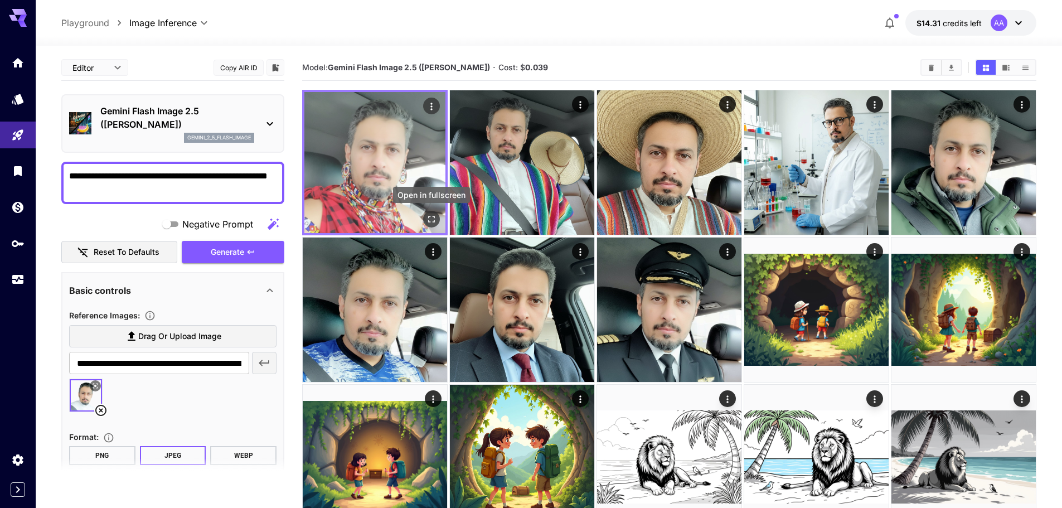
click at [437, 220] on button "Open in fullscreen" at bounding box center [431, 219] width 17 height 17
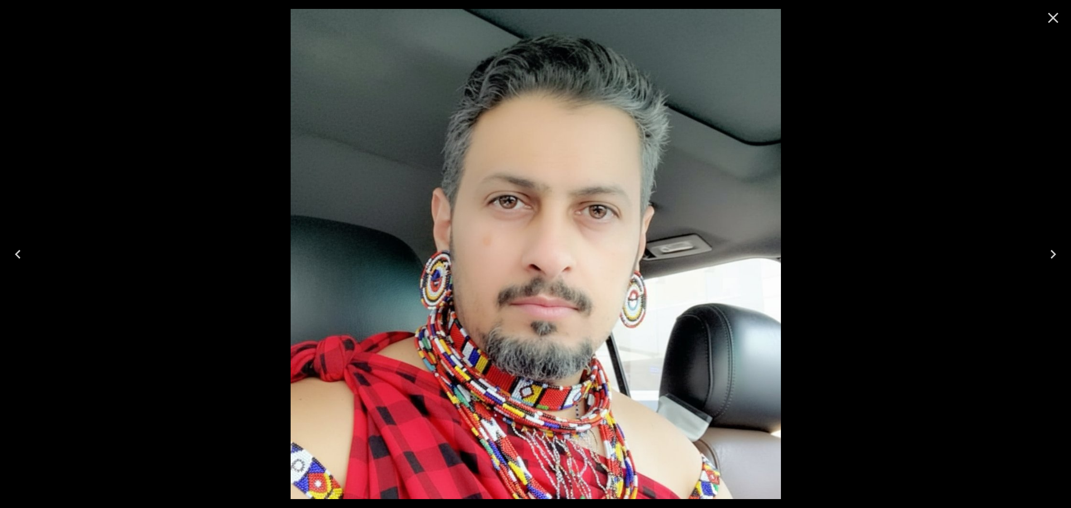
click at [1056, 14] on icon "Close" at bounding box center [1053, 18] width 11 height 11
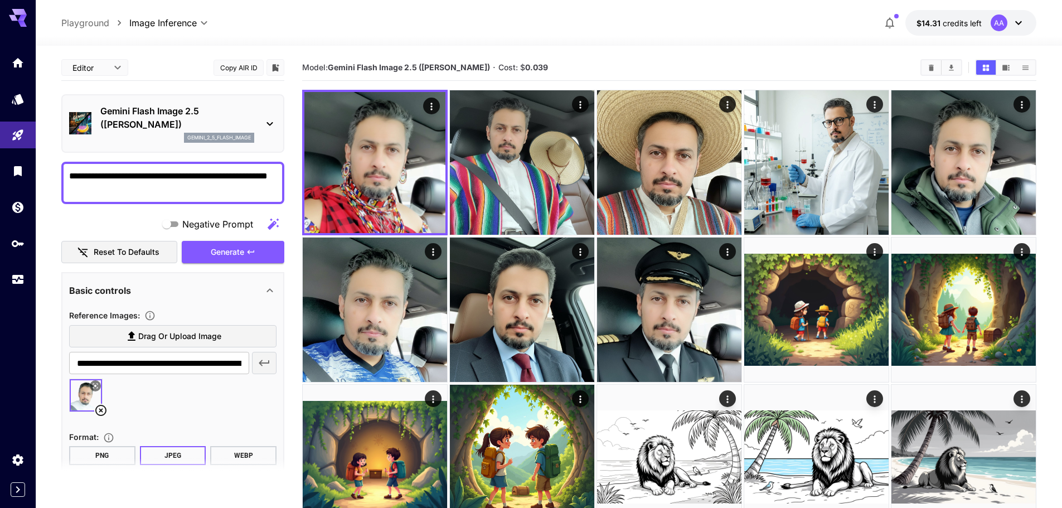
drag, startPoint x: 115, startPoint y: 178, endPoint x: 170, endPoint y: 179, distance: 54.1
click at [170, 179] on textarea "**********" at bounding box center [172, 183] width 207 height 27
type textarea "**********"
click at [232, 251] on span "Generate" at bounding box center [227, 252] width 33 height 14
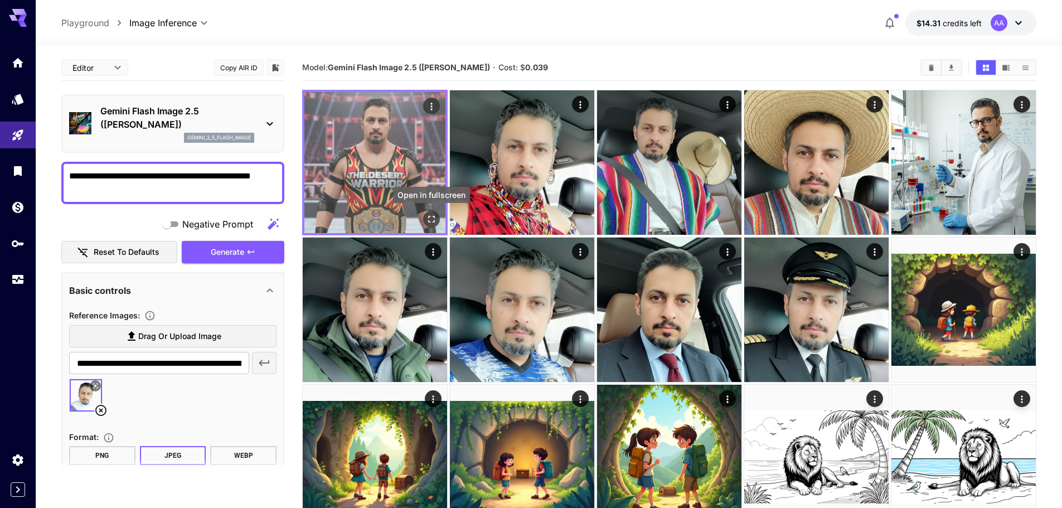
click at [430, 219] on icon "Open in fullscreen" at bounding box center [431, 219] width 11 height 11
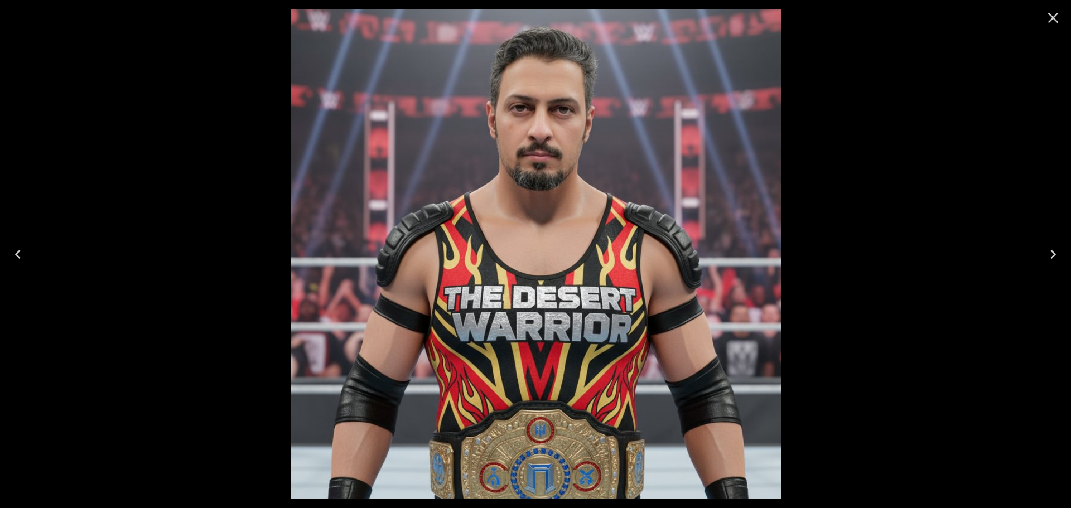
click at [1054, 253] on icon "Next" at bounding box center [1053, 254] width 6 height 9
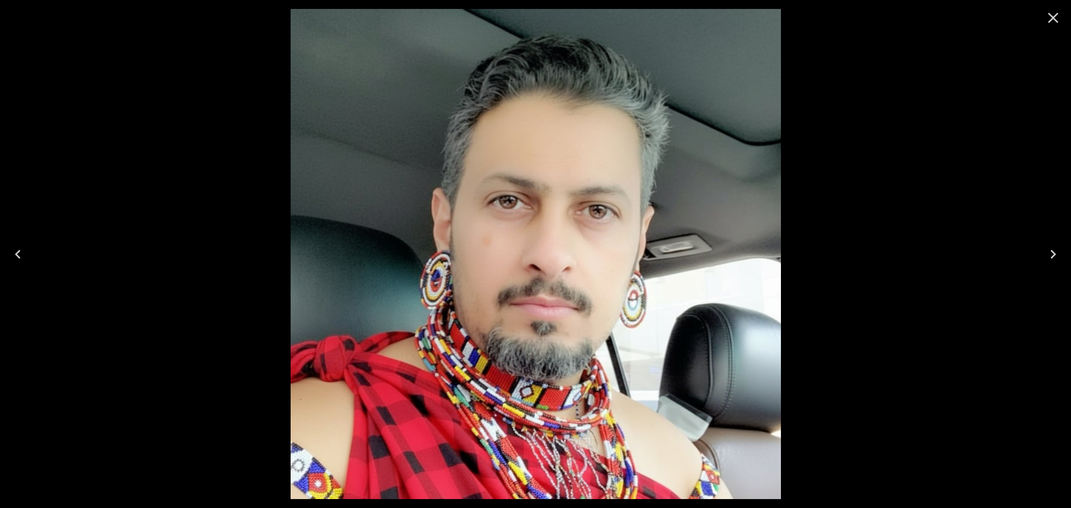
click at [1054, 253] on icon "Next" at bounding box center [1053, 254] width 6 height 9
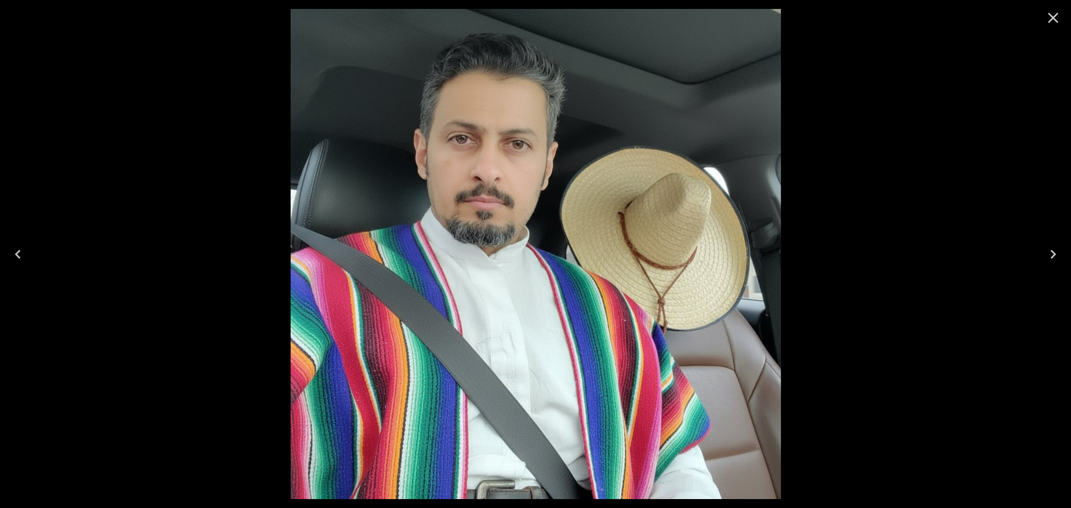
click at [1054, 253] on icon "Next" at bounding box center [1053, 254] width 6 height 9
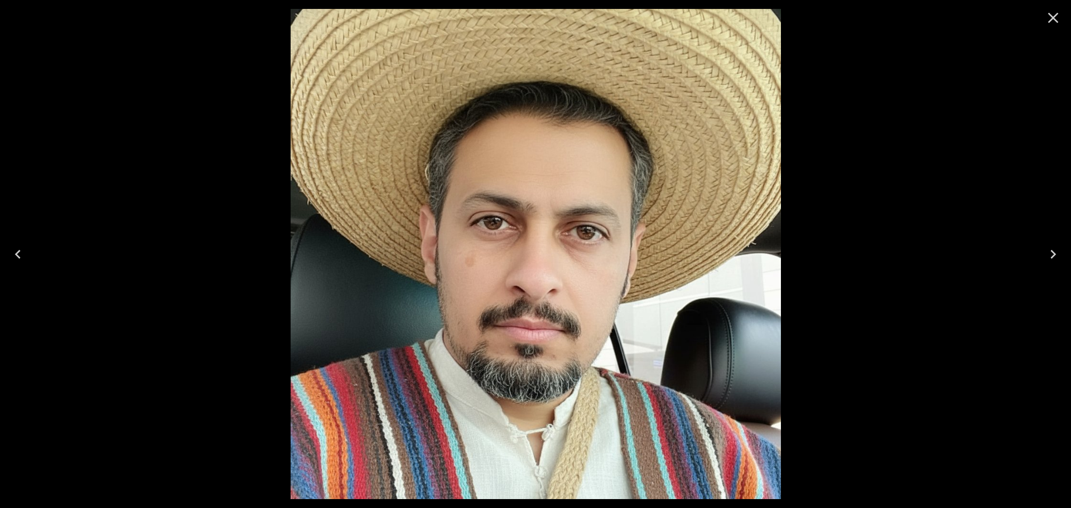
click at [1054, 253] on icon "Next" at bounding box center [1053, 254] width 6 height 9
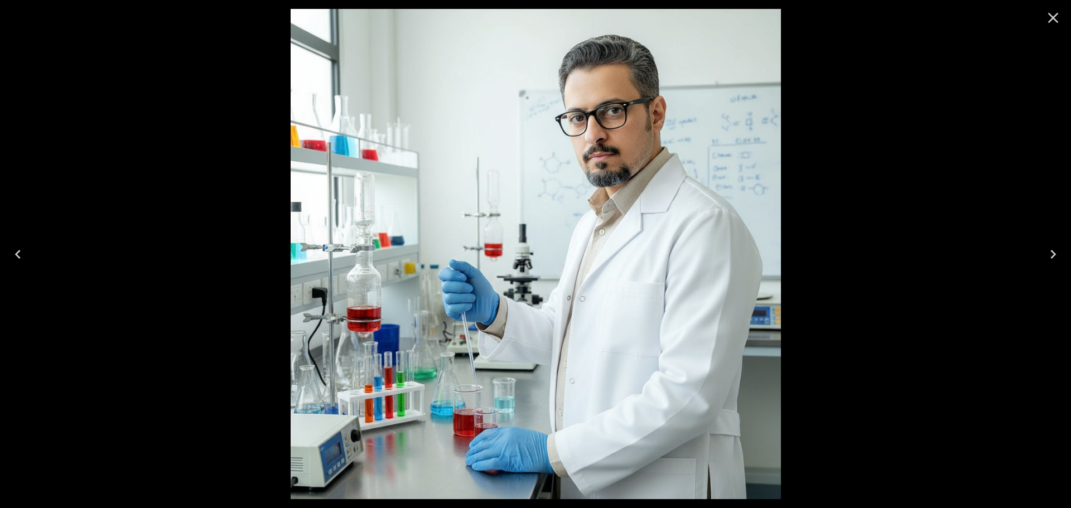
click at [1054, 253] on icon "Next" at bounding box center [1053, 254] width 6 height 9
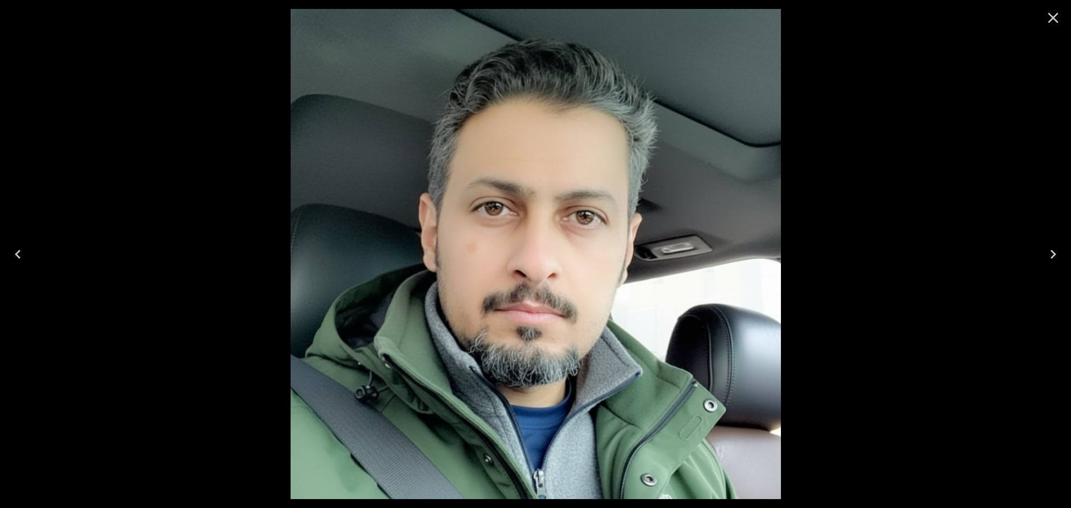
click at [1054, 253] on icon "Next" at bounding box center [1053, 254] width 6 height 9
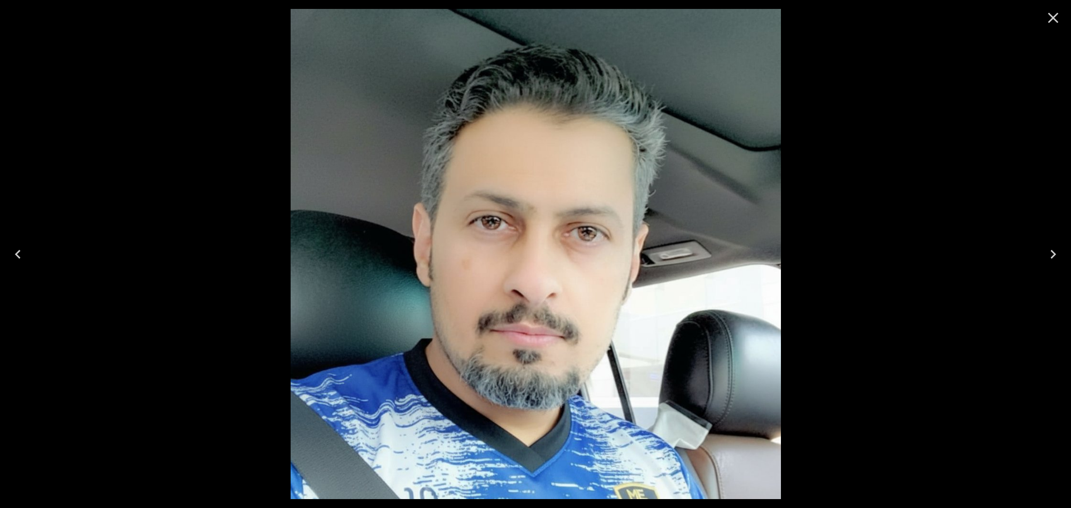
click at [1054, 14] on icon "Close" at bounding box center [1053, 18] width 18 height 18
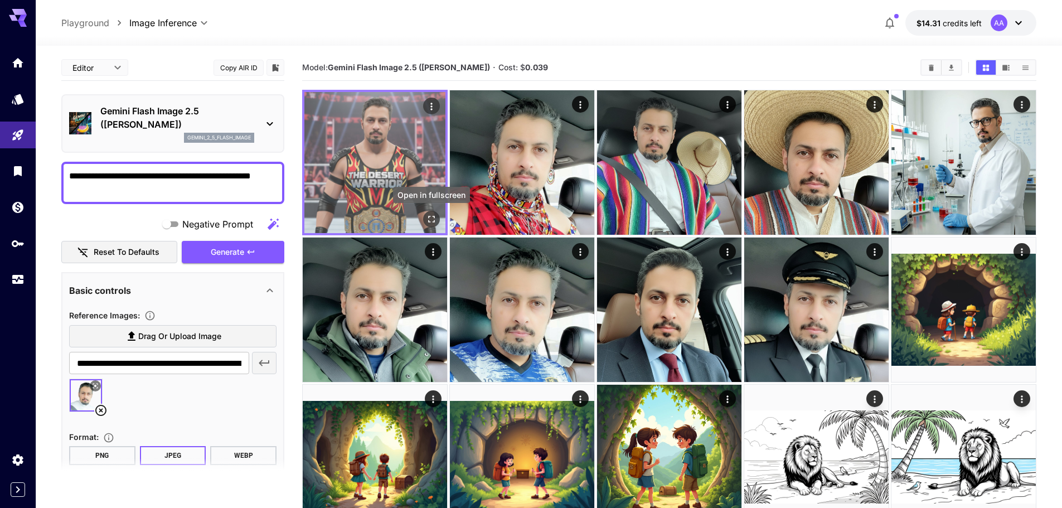
click at [429, 222] on icon "Open in fullscreen" at bounding box center [431, 219] width 7 height 7
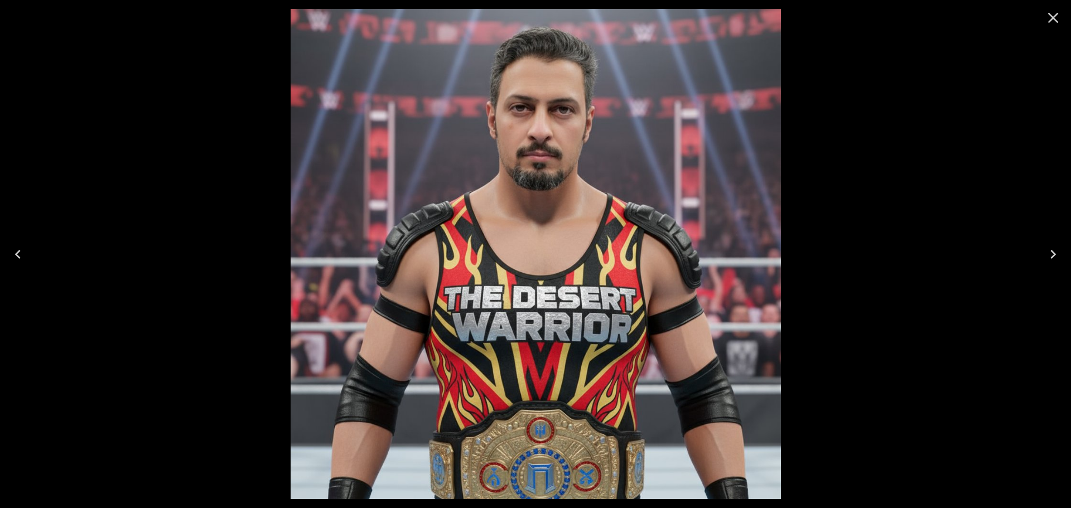
click at [1055, 257] on icon "Next" at bounding box center [1053, 254] width 18 height 18
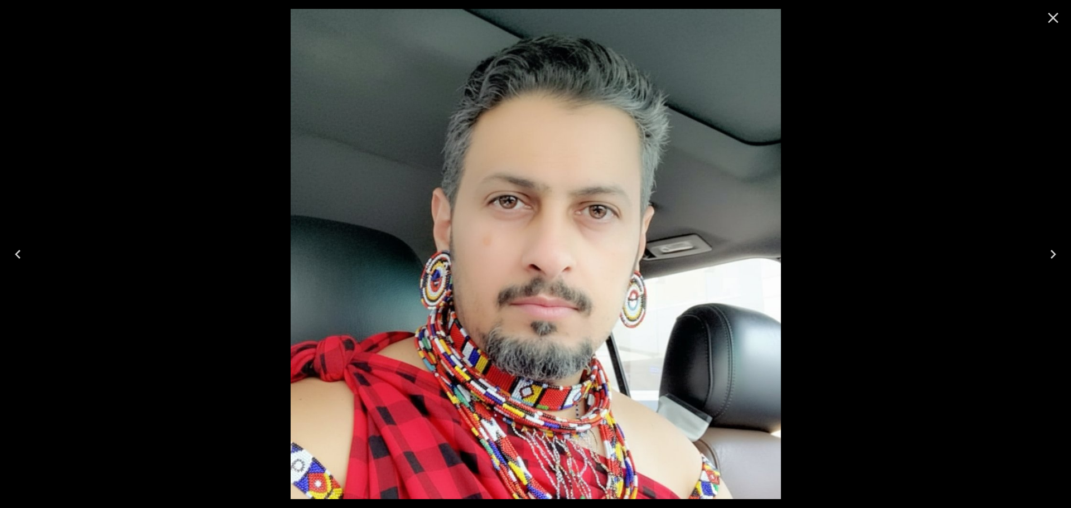
click at [1056, 257] on icon "Next" at bounding box center [1053, 254] width 18 height 18
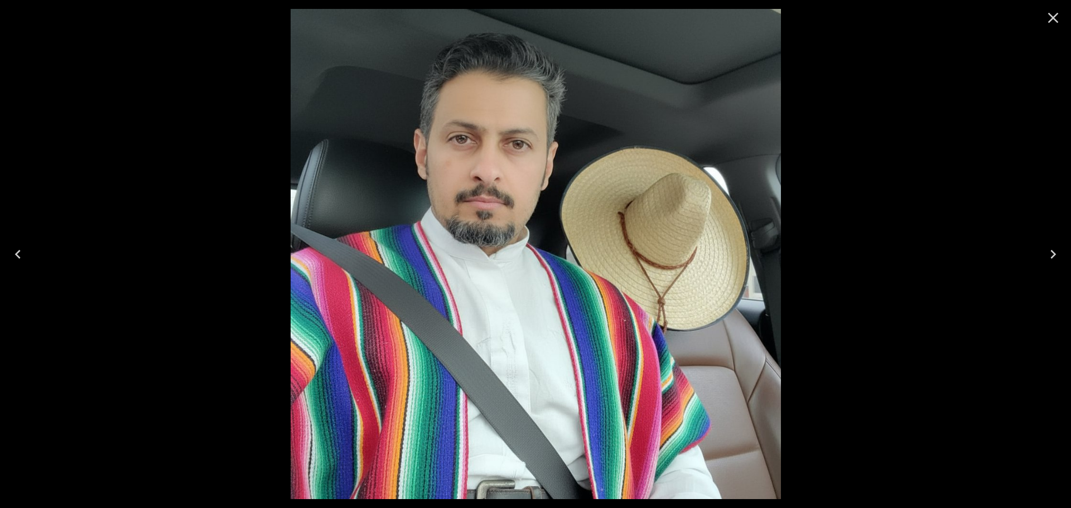
click at [1056, 257] on icon "Next" at bounding box center [1053, 254] width 18 height 18
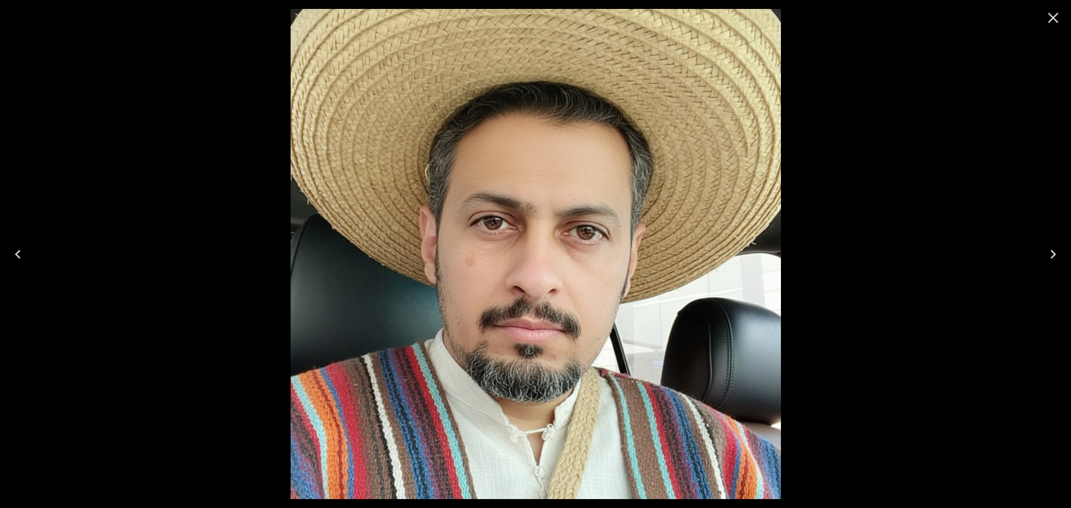
click at [1056, 257] on icon "Next" at bounding box center [1053, 254] width 18 height 18
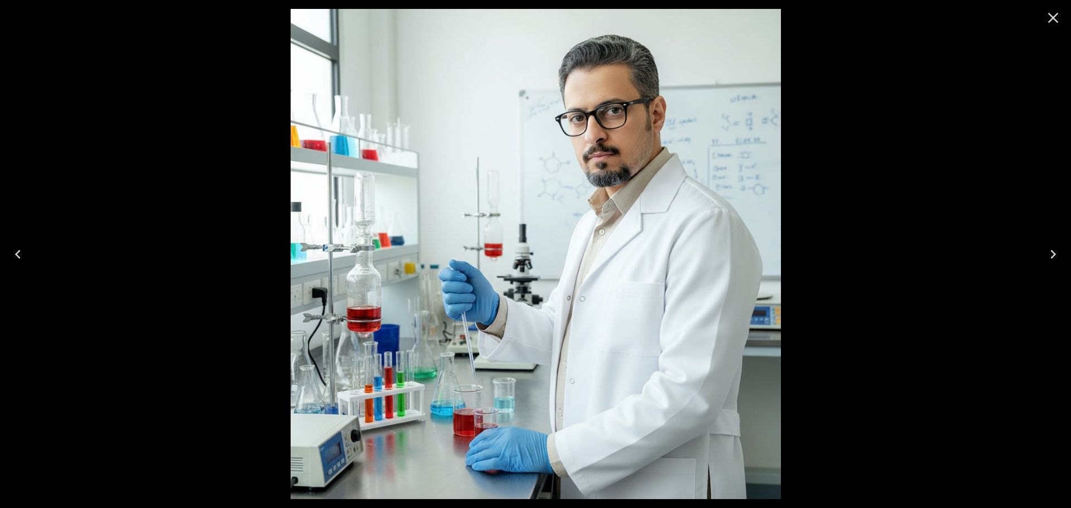
click at [1056, 260] on icon "Next" at bounding box center [1053, 254] width 18 height 18
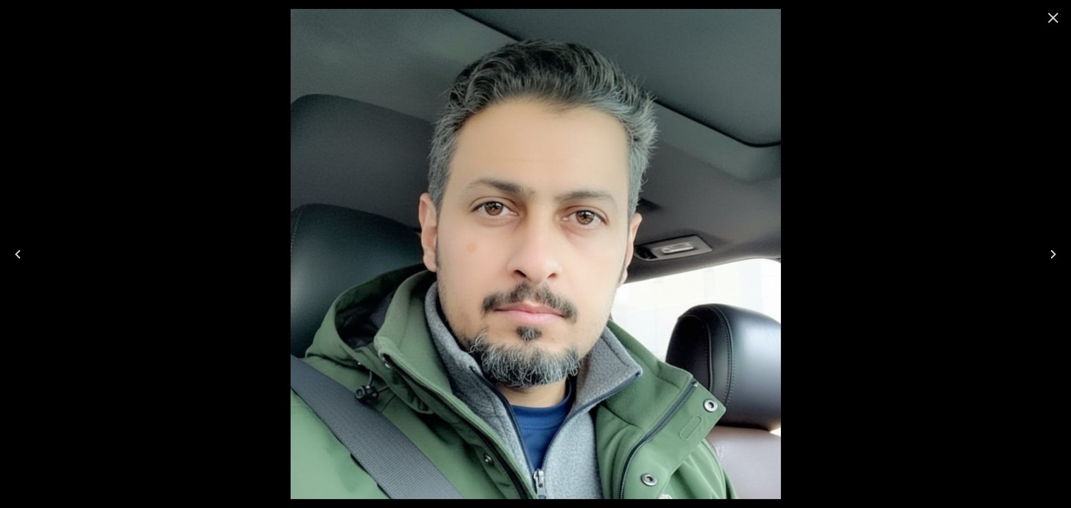
click at [1056, 260] on icon "Next" at bounding box center [1053, 254] width 18 height 18
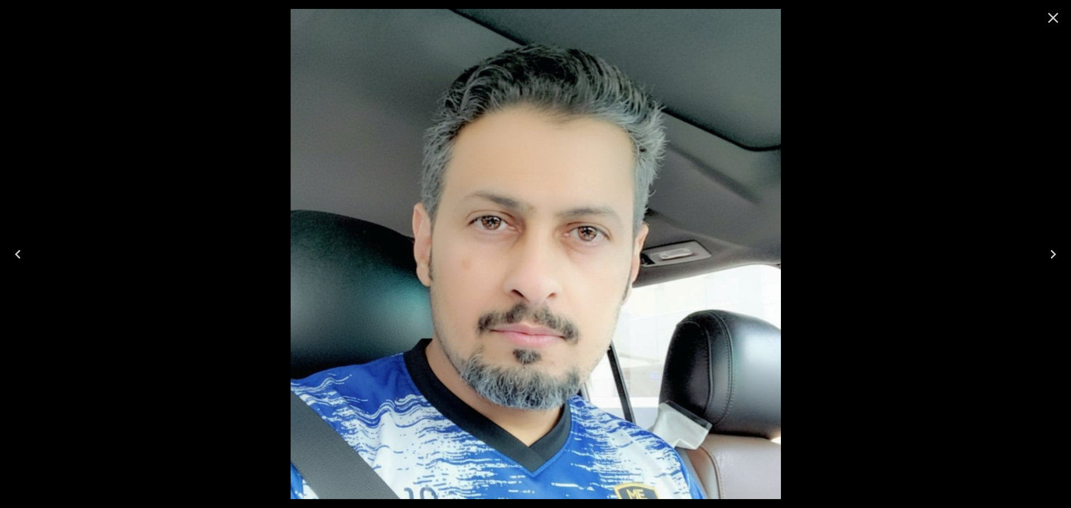
click at [1056, 260] on icon "Next" at bounding box center [1053, 254] width 18 height 18
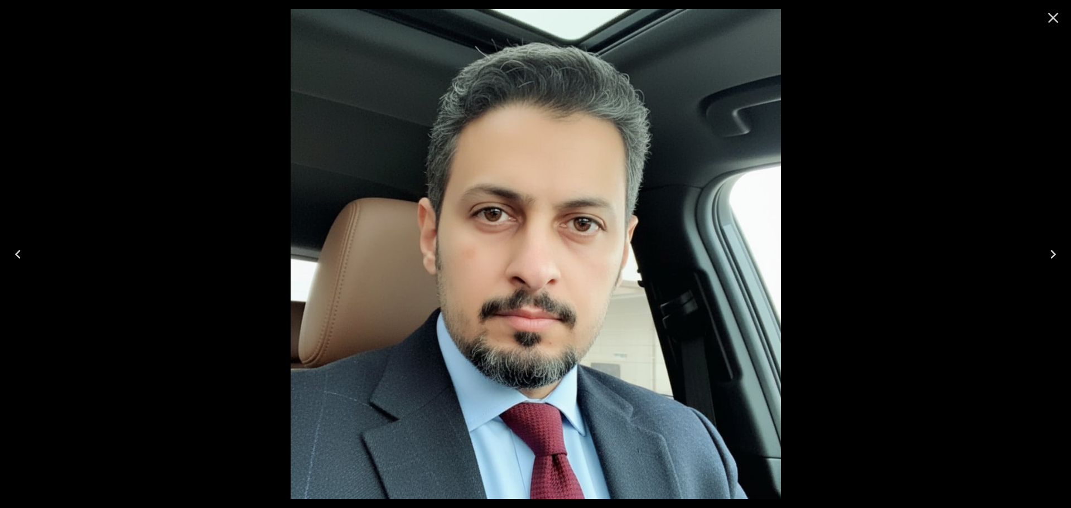
click at [1056, 260] on icon "Next" at bounding box center [1053, 254] width 18 height 18
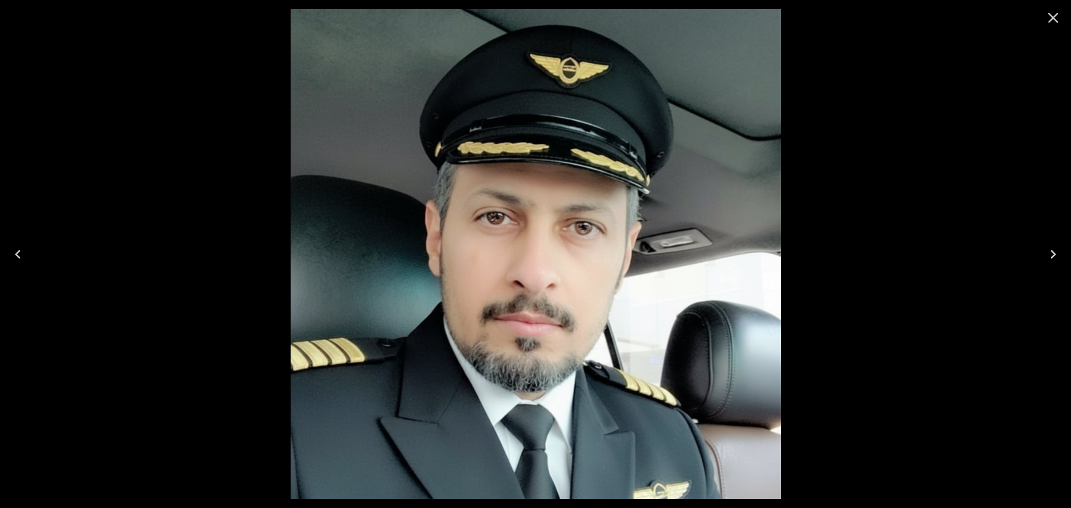
click at [22, 251] on icon "Previous" at bounding box center [18, 254] width 18 height 18
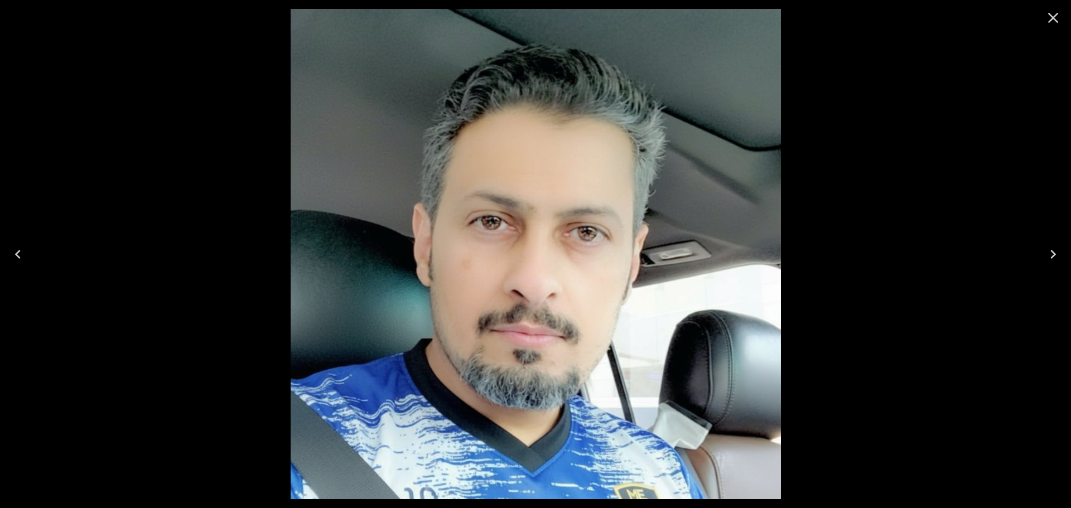
click at [22, 251] on icon "Previous" at bounding box center [18, 254] width 18 height 18
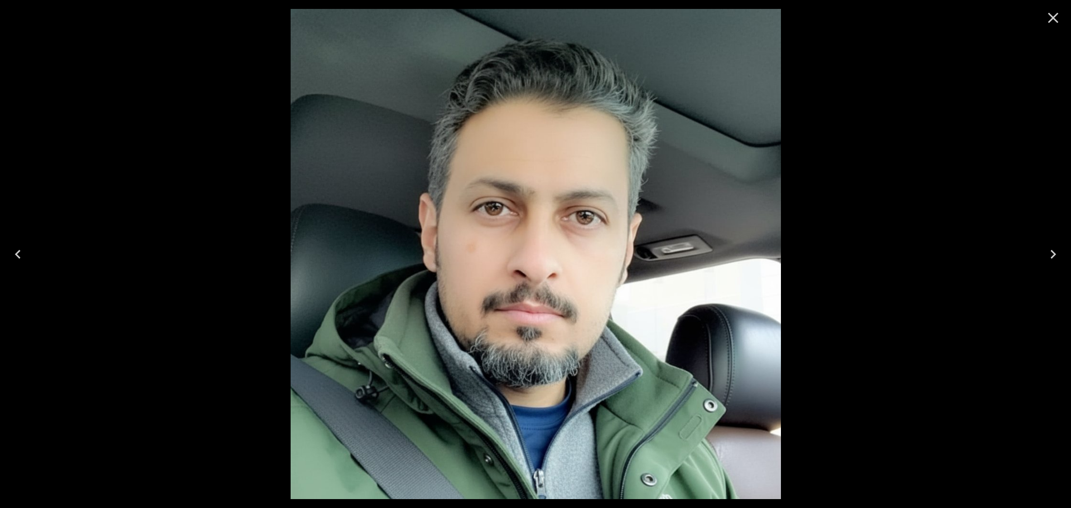
click at [22, 251] on icon "Previous" at bounding box center [18, 254] width 18 height 18
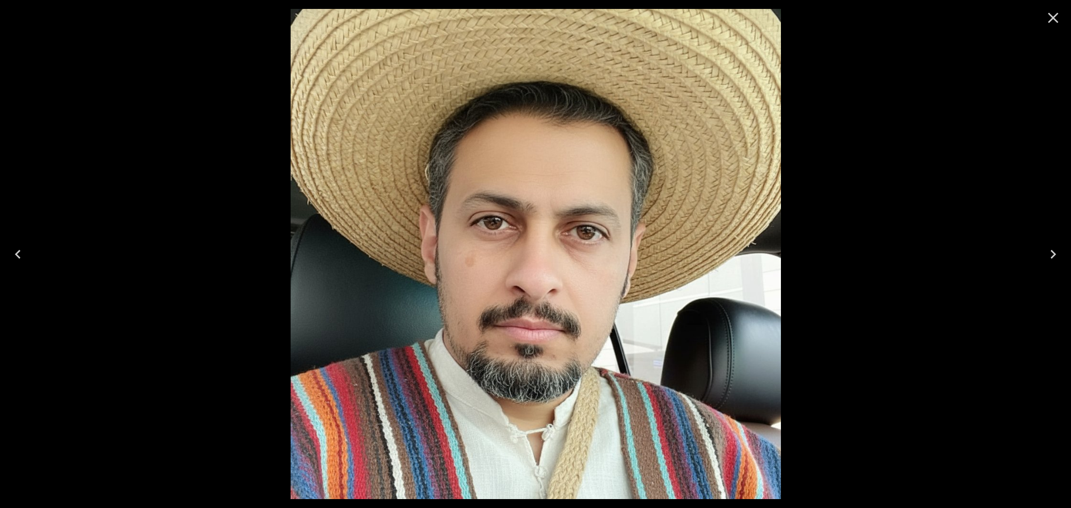
click at [22, 251] on icon "Previous" at bounding box center [18, 254] width 18 height 18
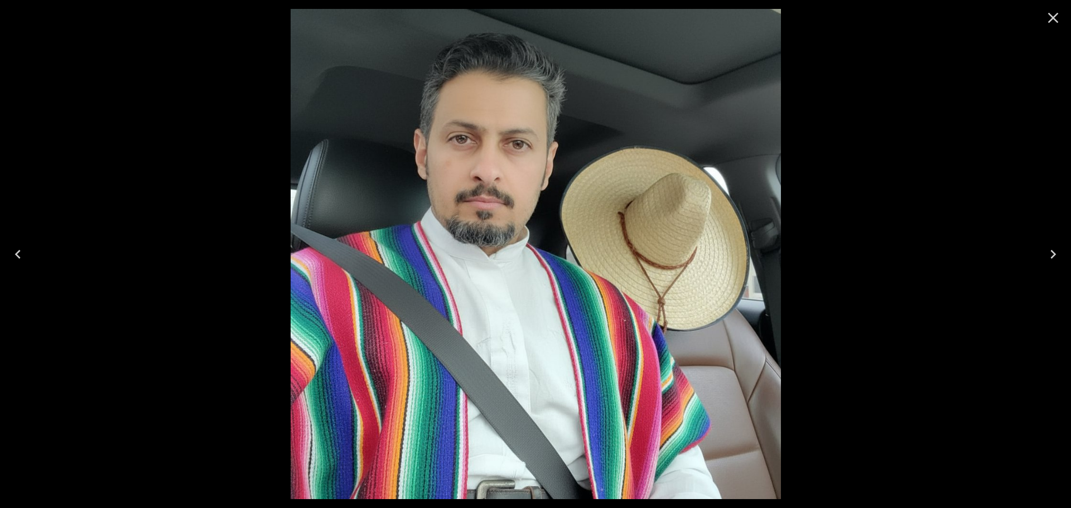
click at [22, 251] on icon "Previous" at bounding box center [18, 254] width 18 height 18
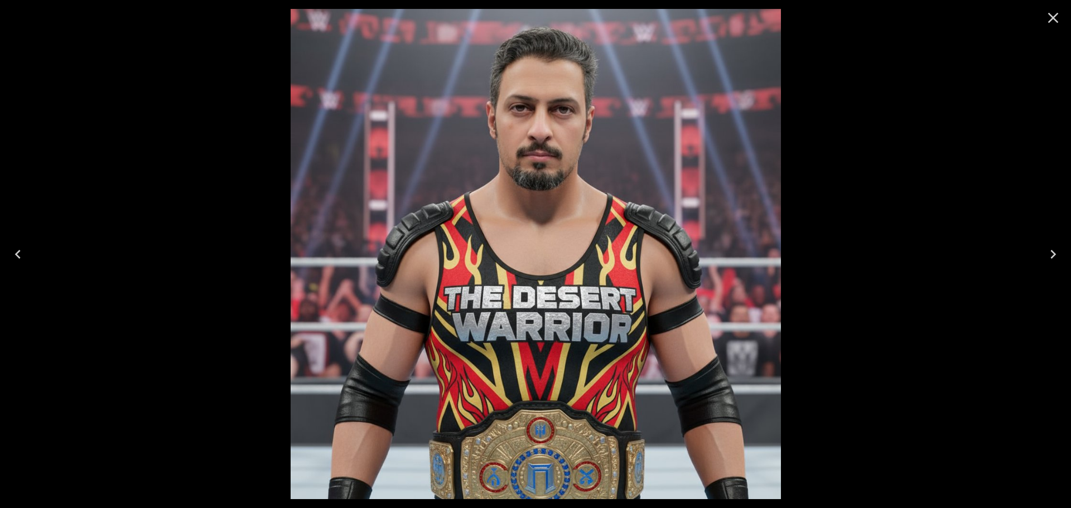
click at [22, 251] on icon "Previous" at bounding box center [18, 254] width 18 height 18
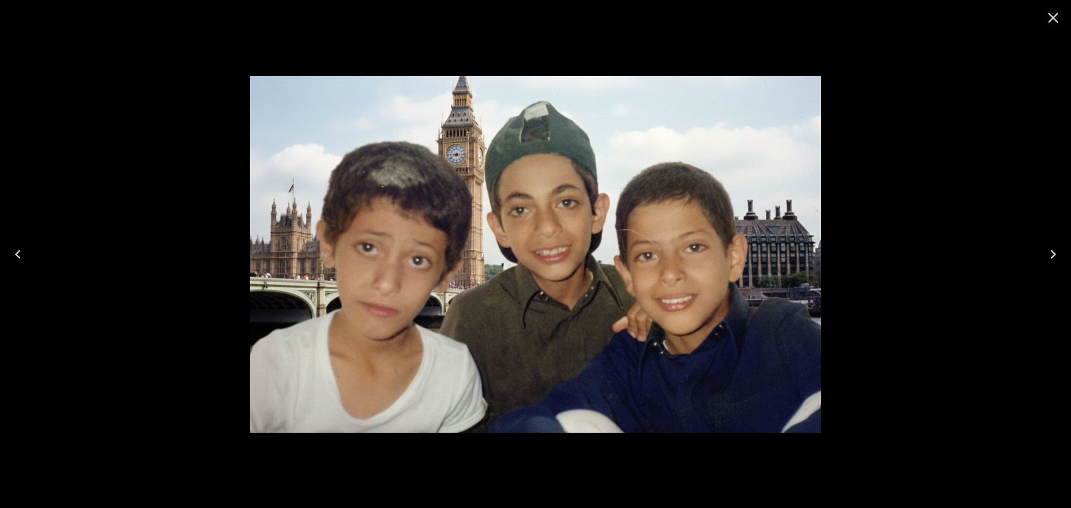
click at [1056, 255] on icon "Next" at bounding box center [1053, 254] width 18 height 18
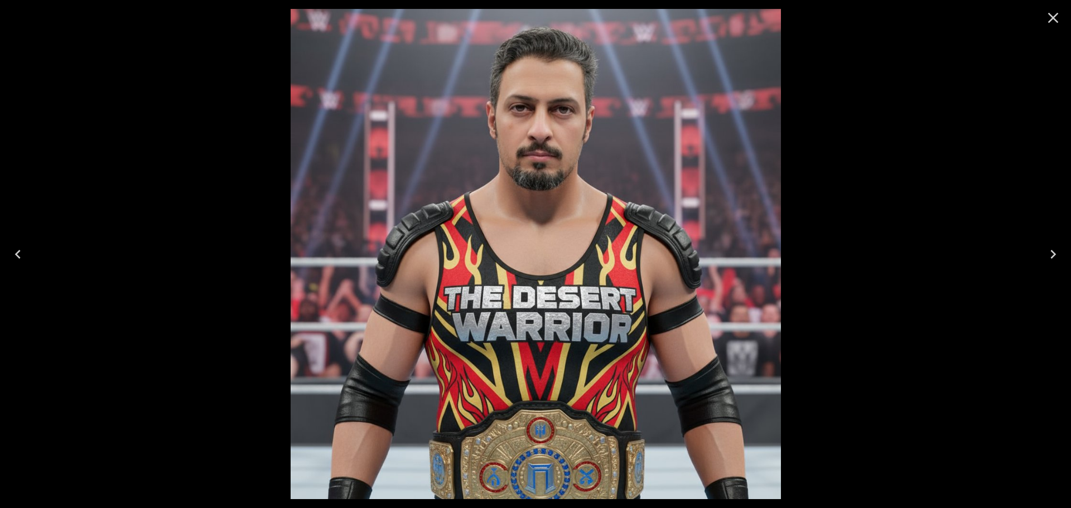
click at [1053, 11] on icon "Close" at bounding box center [1053, 18] width 18 height 18
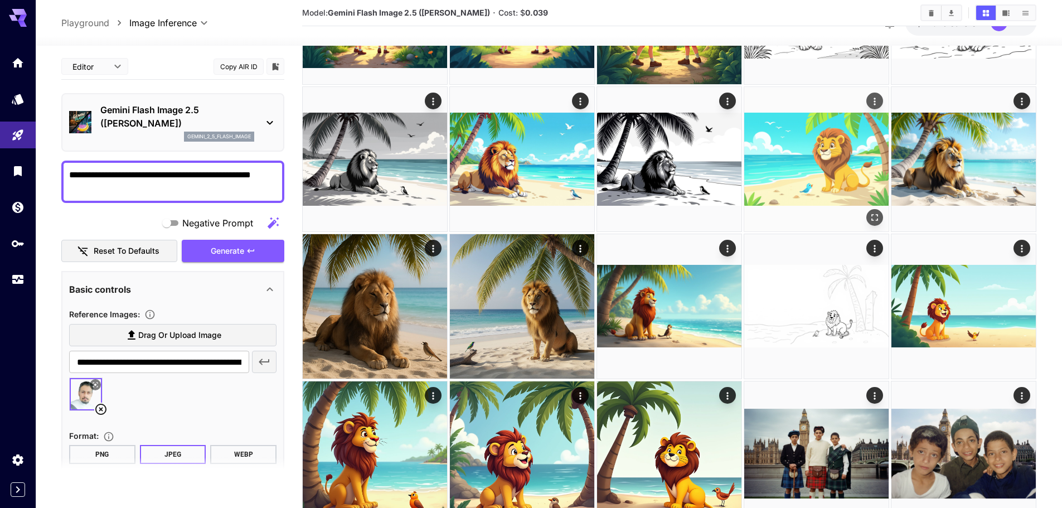
scroll to position [465, 0]
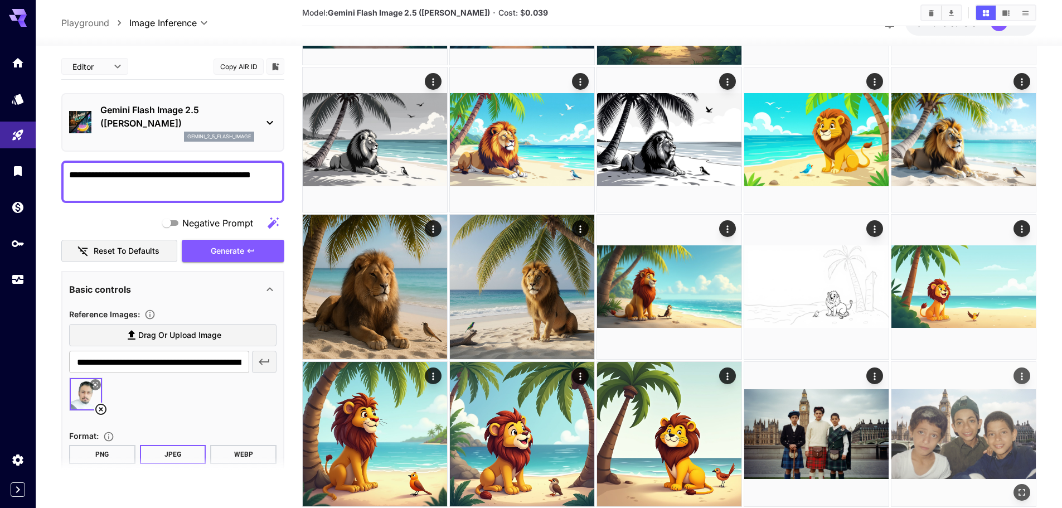
click at [980, 428] on img at bounding box center [964, 434] width 144 height 144
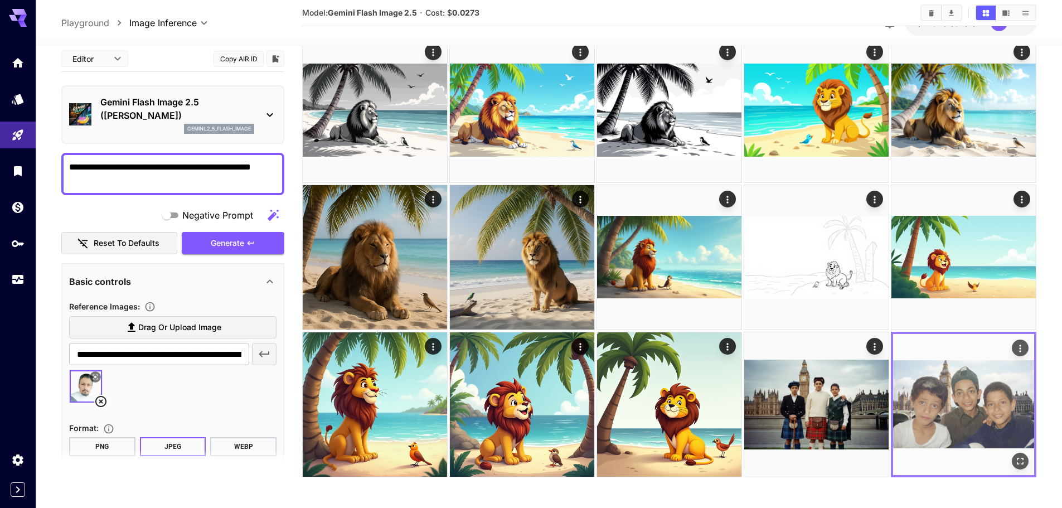
scroll to position [497, 0]
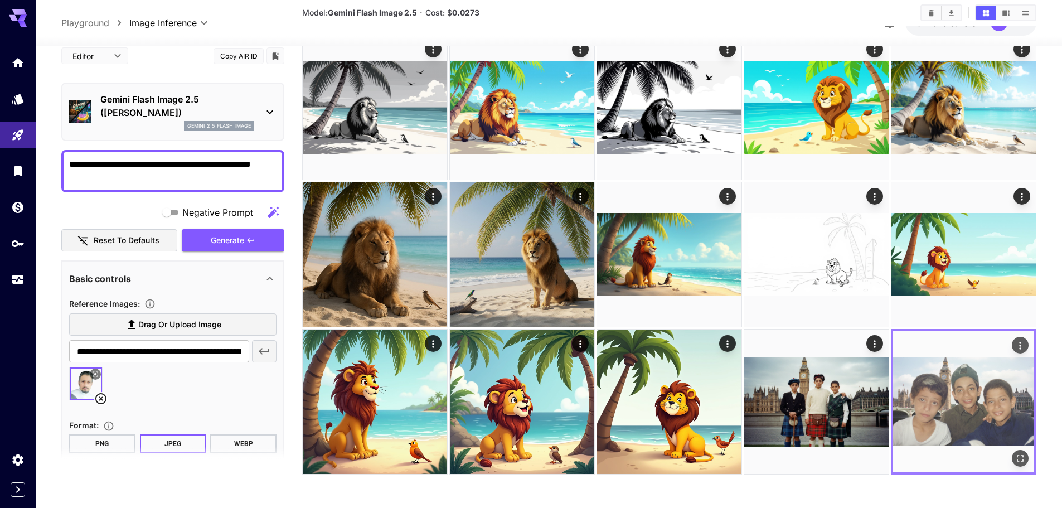
click at [1024, 462] on icon "Open in fullscreen" at bounding box center [1020, 458] width 11 height 11
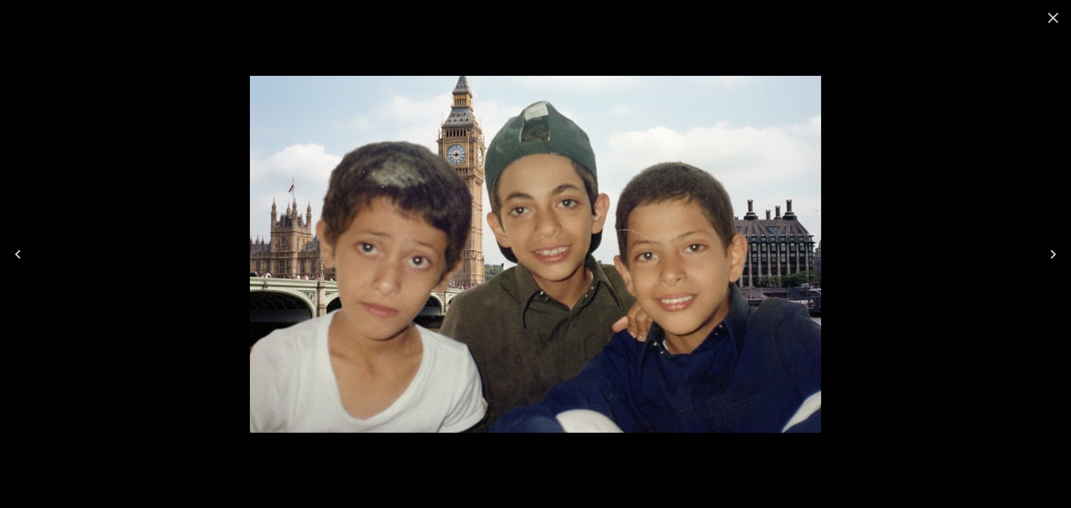
click at [1052, 20] on icon "Close" at bounding box center [1053, 18] width 18 height 18
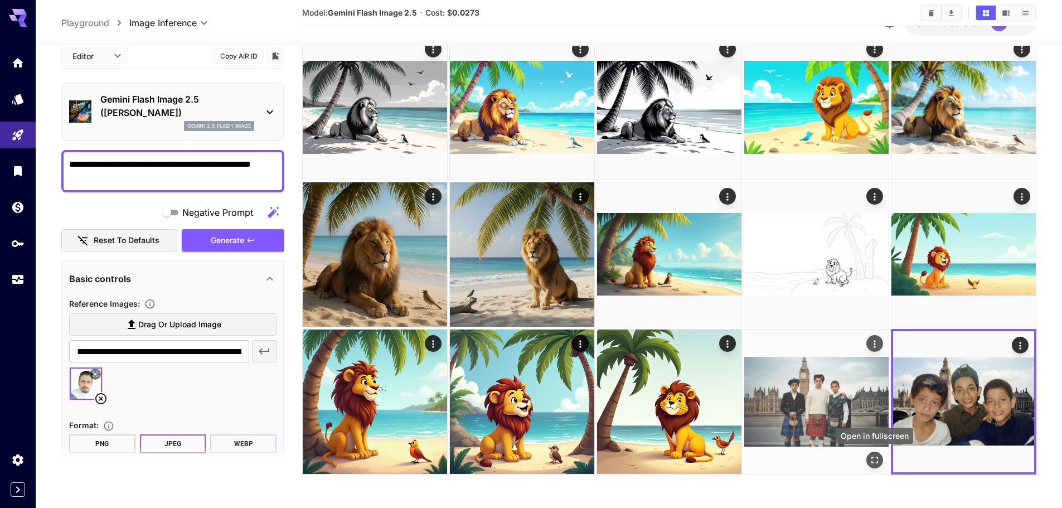
click at [879, 463] on icon "Open in fullscreen" at bounding box center [874, 459] width 11 height 11
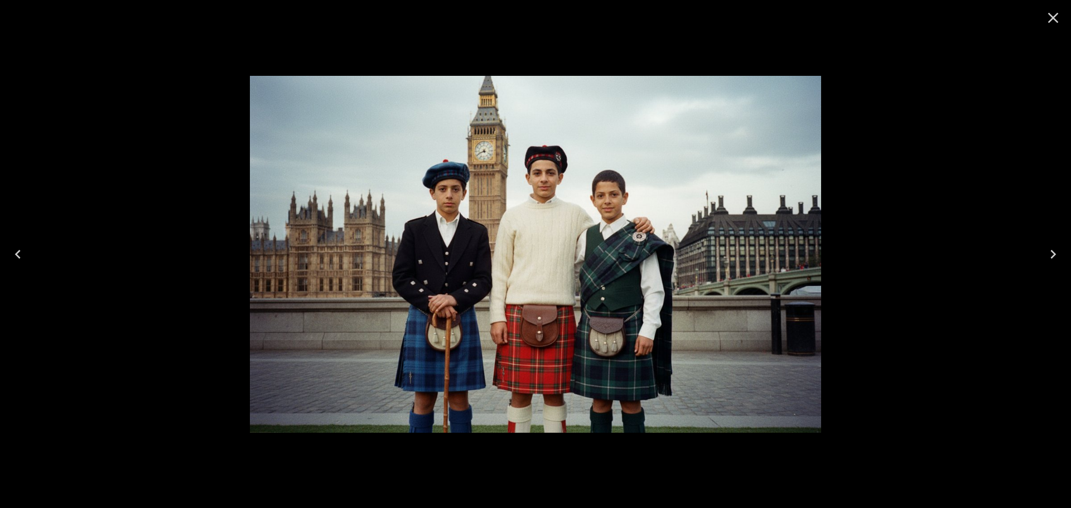
click at [1049, 18] on icon "Close" at bounding box center [1053, 18] width 18 height 18
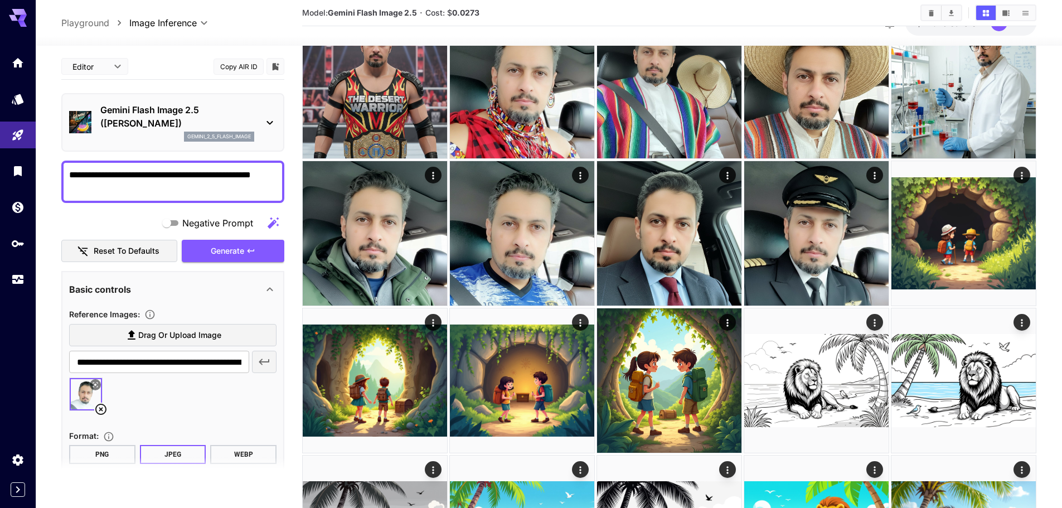
scroll to position [0, 0]
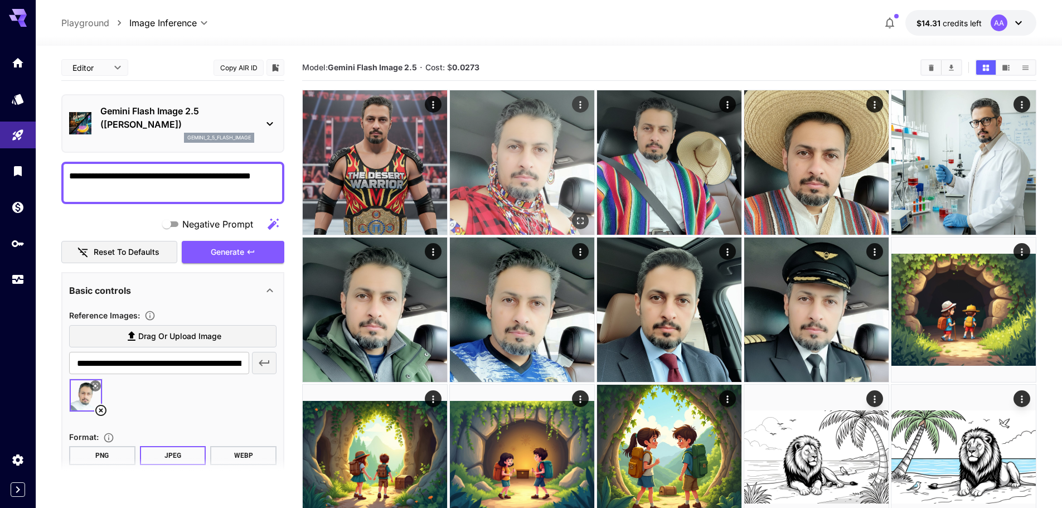
click at [515, 175] on img at bounding box center [522, 162] width 144 height 144
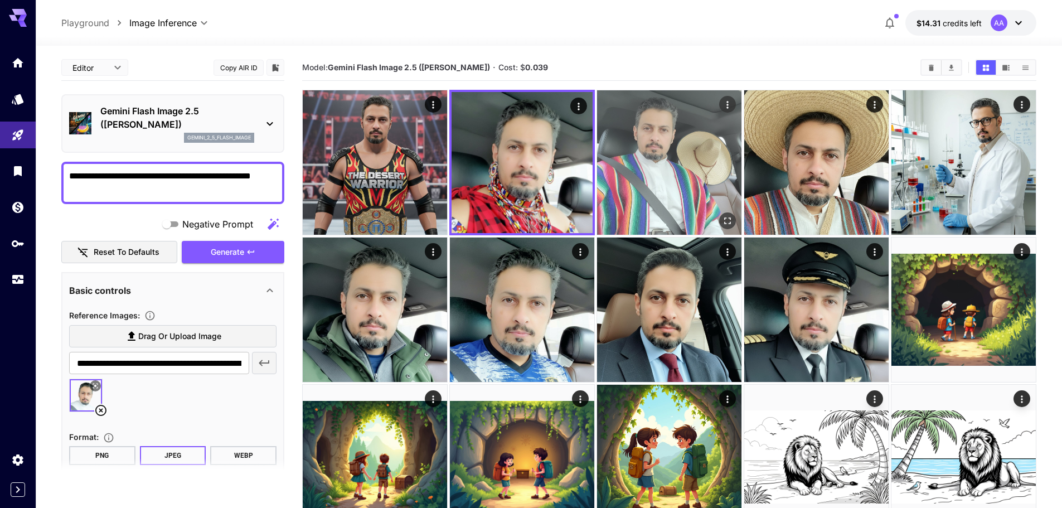
click at [671, 175] on img at bounding box center [669, 162] width 144 height 144
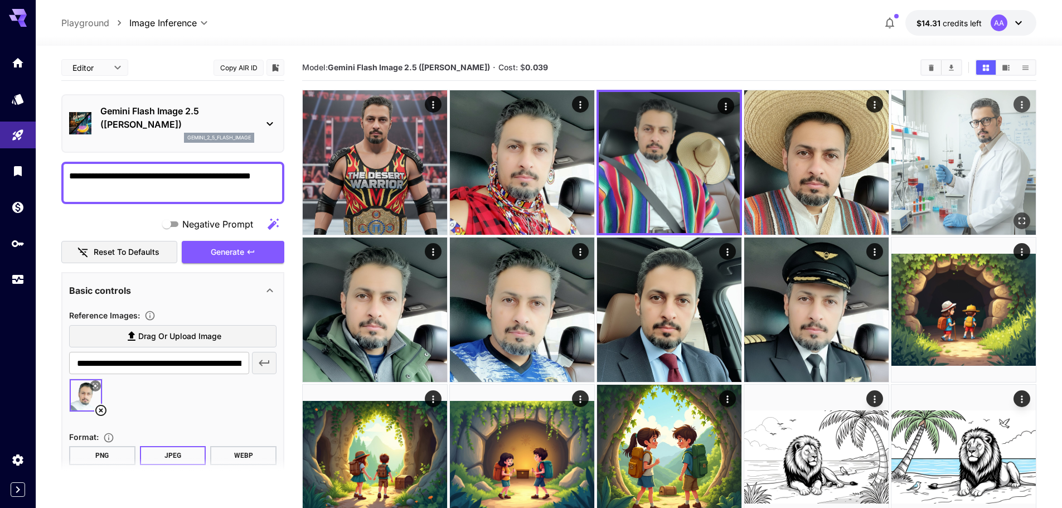
click at [896, 178] on img at bounding box center [964, 162] width 144 height 144
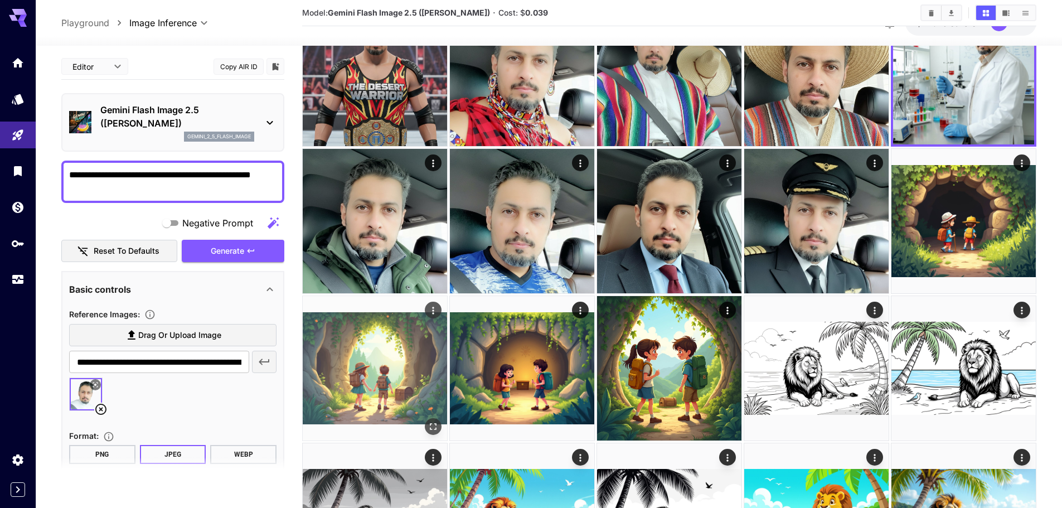
scroll to position [93, 0]
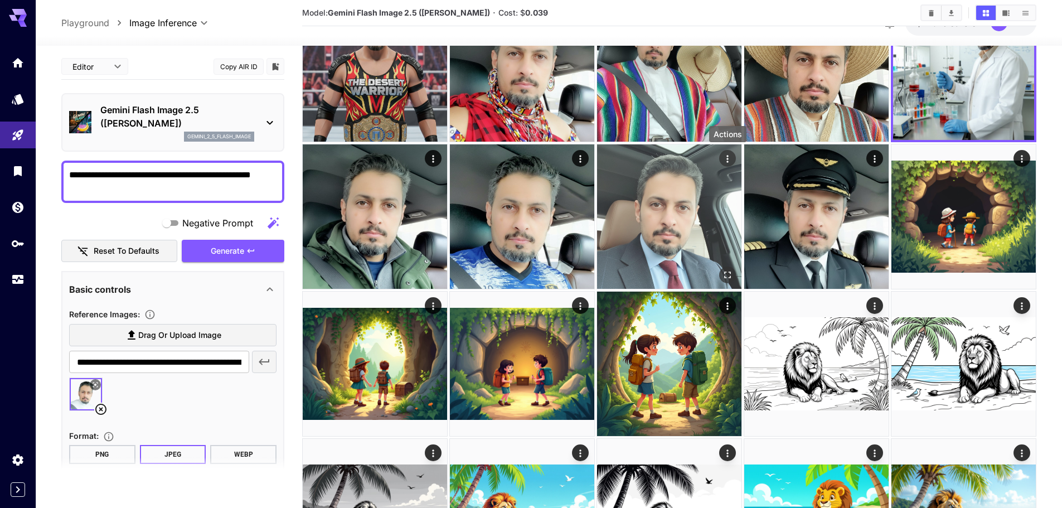
click at [730, 159] on icon "Actions" at bounding box center [727, 158] width 11 height 11
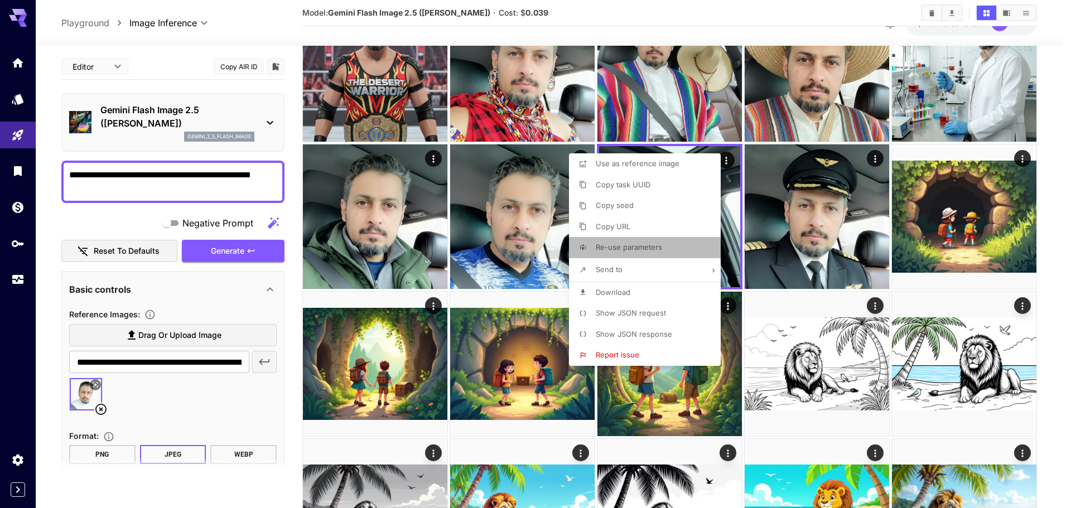
click at [669, 244] on li "Re-use parameters" at bounding box center [648, 247] width 158 height 21
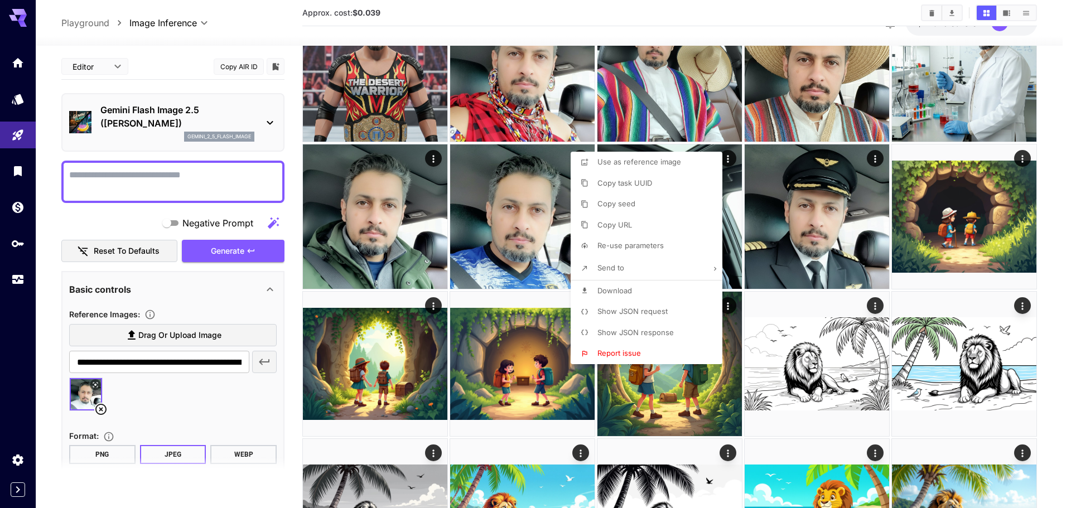
type textarea "**********"
type input "*********"
click at [821, 374] on div at bounding box center [535, 254] width 1071 height 508
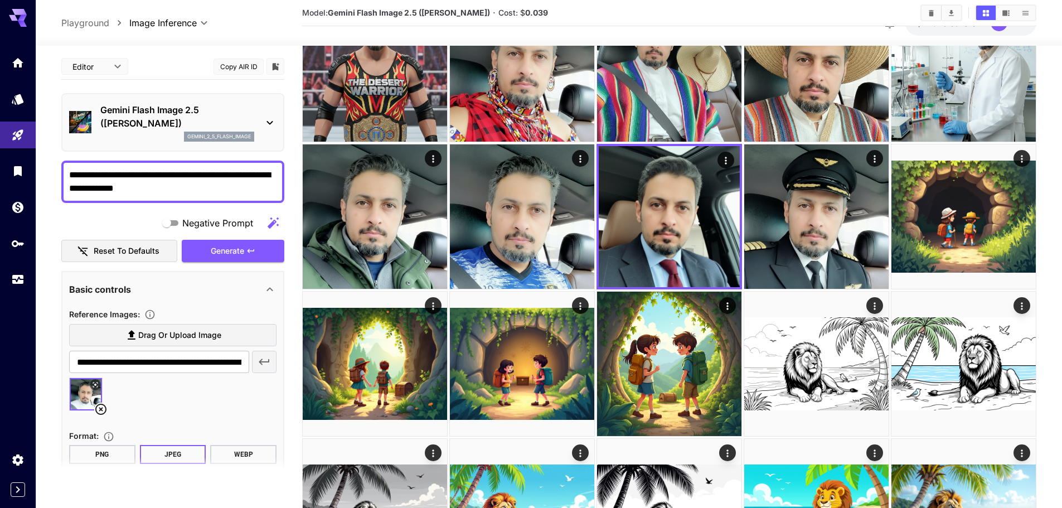
click at [821, 374] on body "**********" at bounding box center [531, 409] width 1062 height 1005
click at [872, 316] on img at bounding box center [816, 364] width 144 height 144
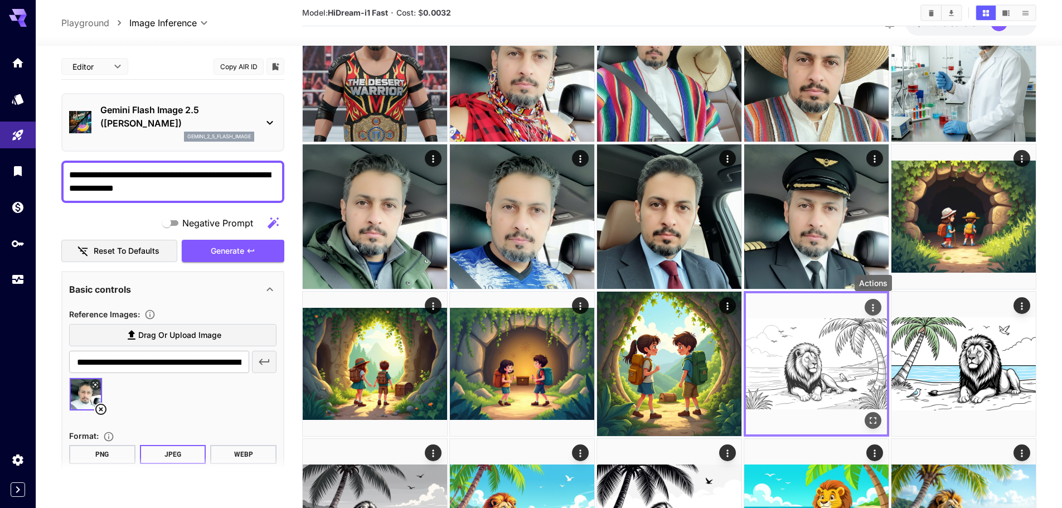
click at [874, 307] on icon "Actions" at bounding box center [873, 307] width 2 height 7
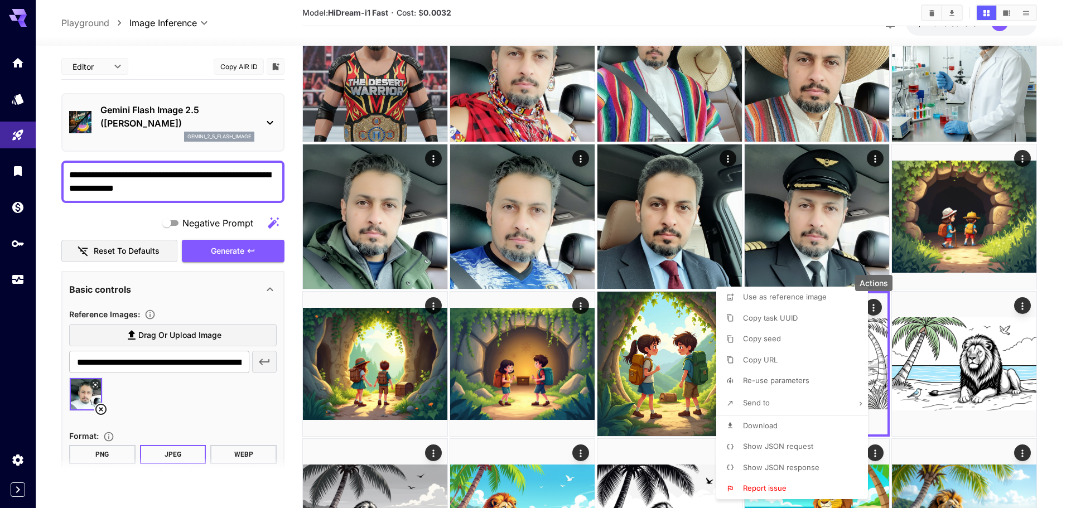
click at [825, 385] on li "Re-use parameters" at bounding box center [795, 380] width 158 height 21
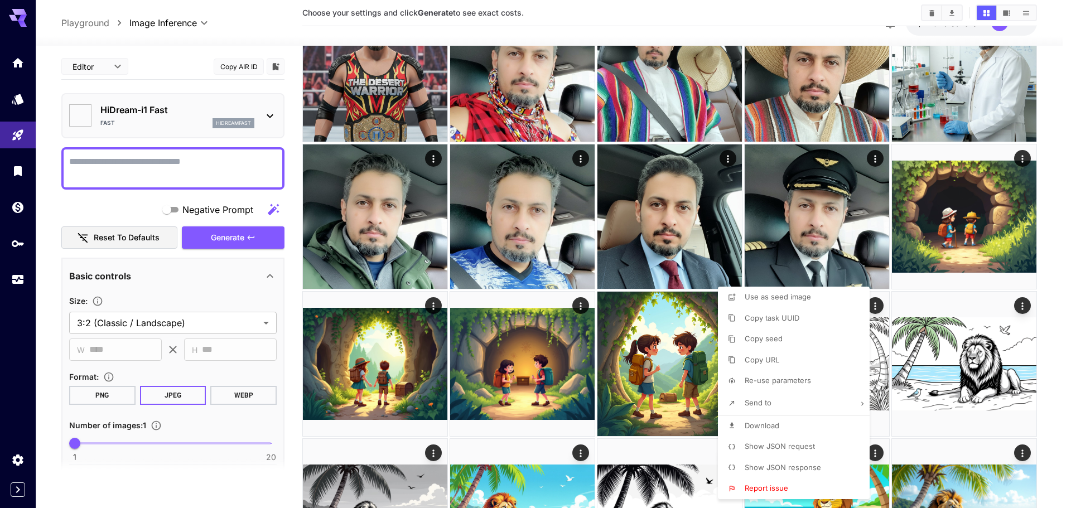
type textarea "**********"
type input "*******"
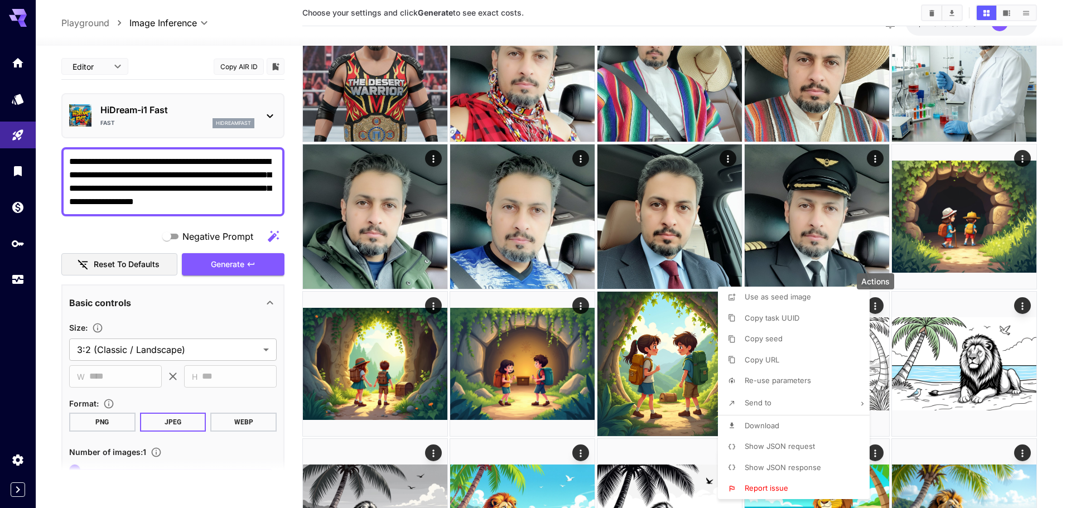
click at [908, 218] on div at bounding box center [535, 254] width 1071 height 508
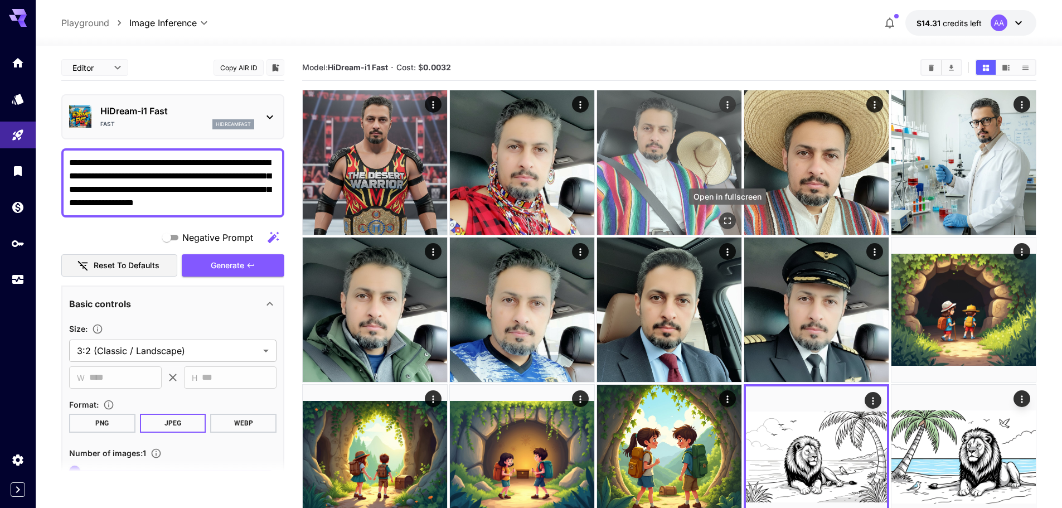
click at [729, 221] on icon "Open in fullscreen" at bounding box center [727, 220] width 11 height 11
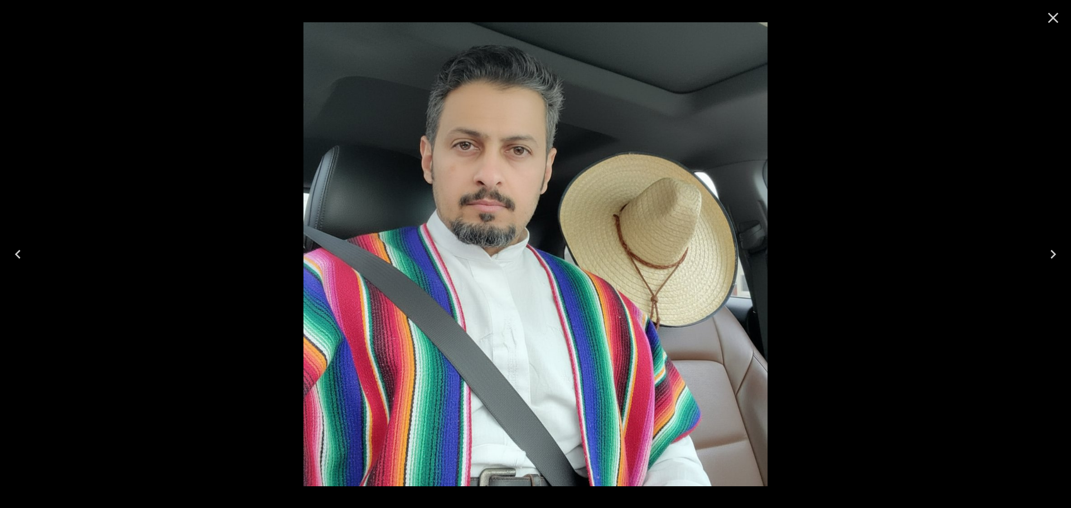
click at [1049, 16] on icon "Close" at bounding box center [1053, 18] width 18 height 18
